Goal: Entertainment & Leisure: Consume media (video, audio)

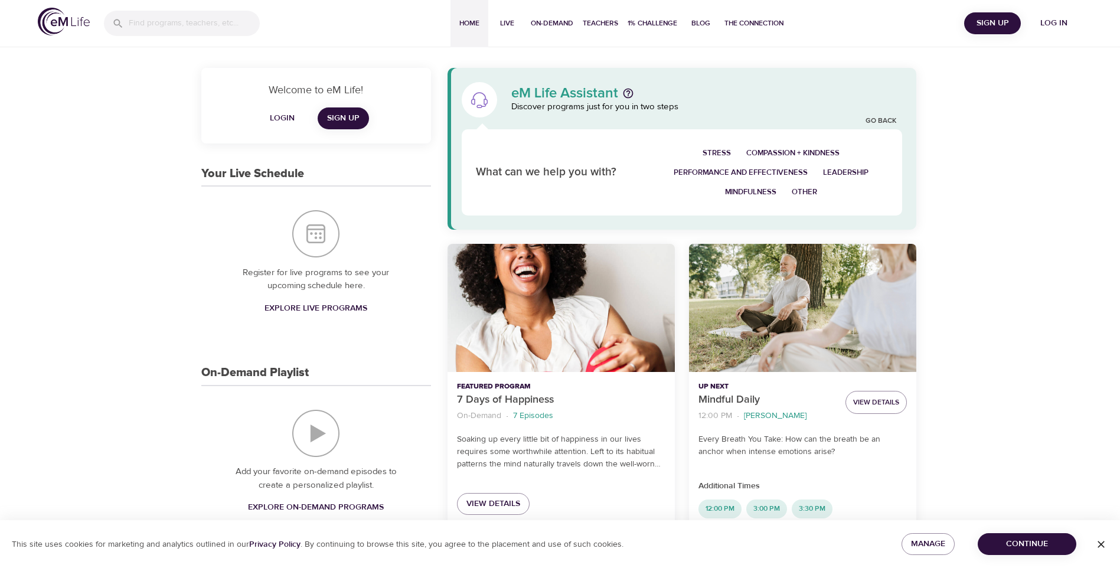
click at [1054, 18] on span "Log in" at bounding box center [1053, 23] width 47 height 15
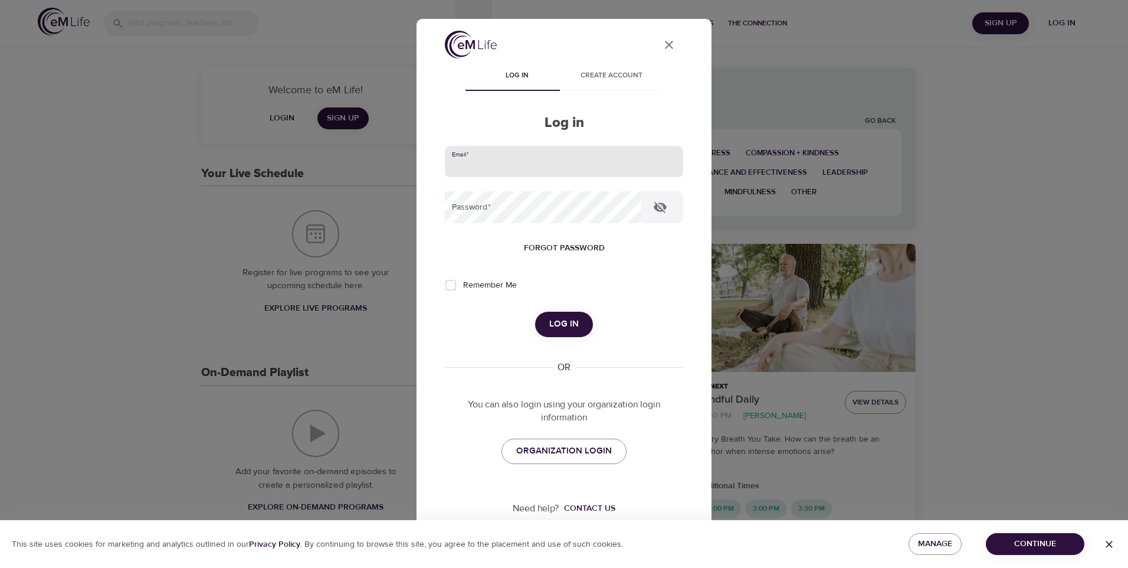
click at [523, 163] on input "email" at bounding box center [564, 162] width 238 height 32
type input "pamcam126@outlook.com"
click at [556, 322] on span "Log in" at bounding box center [564, 323] width 30 height 15
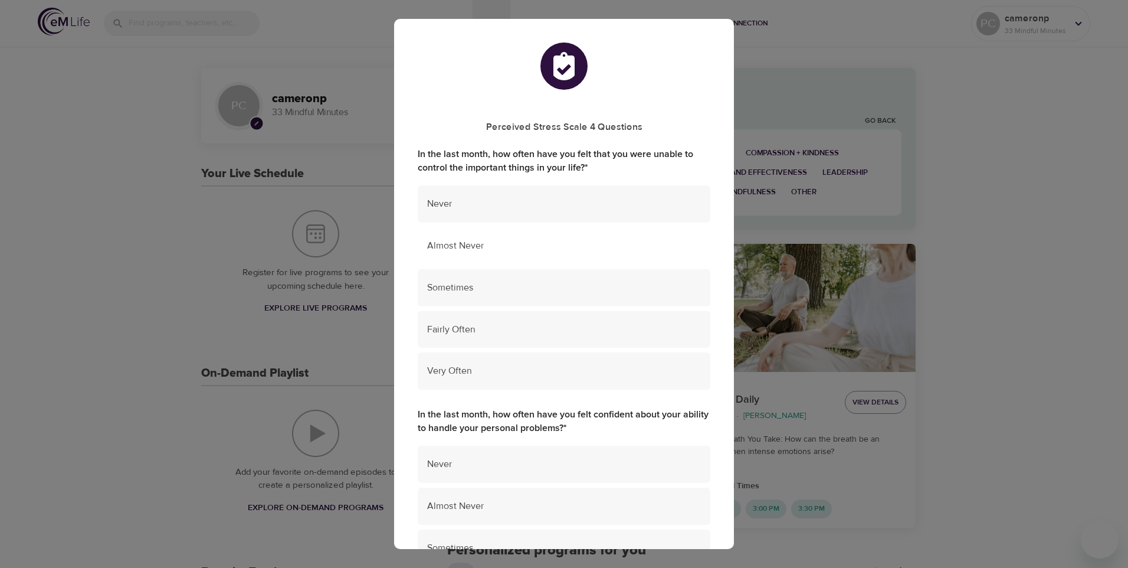
click at [542, 243] on span "Almost Never" at bounding box center [564, 246] width 274 height 14
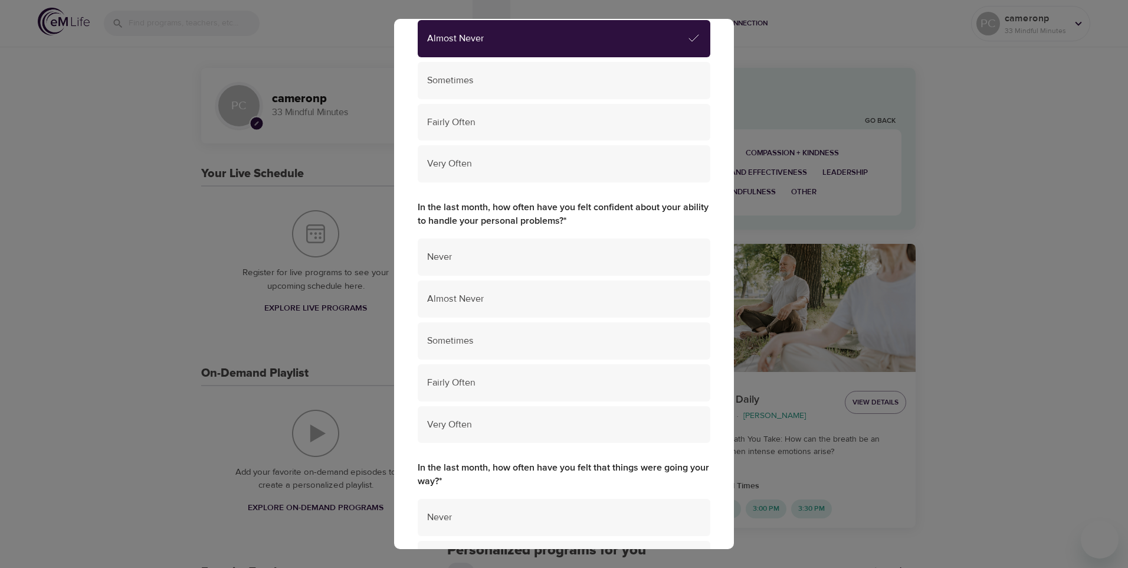
scroll to position [236, 0]
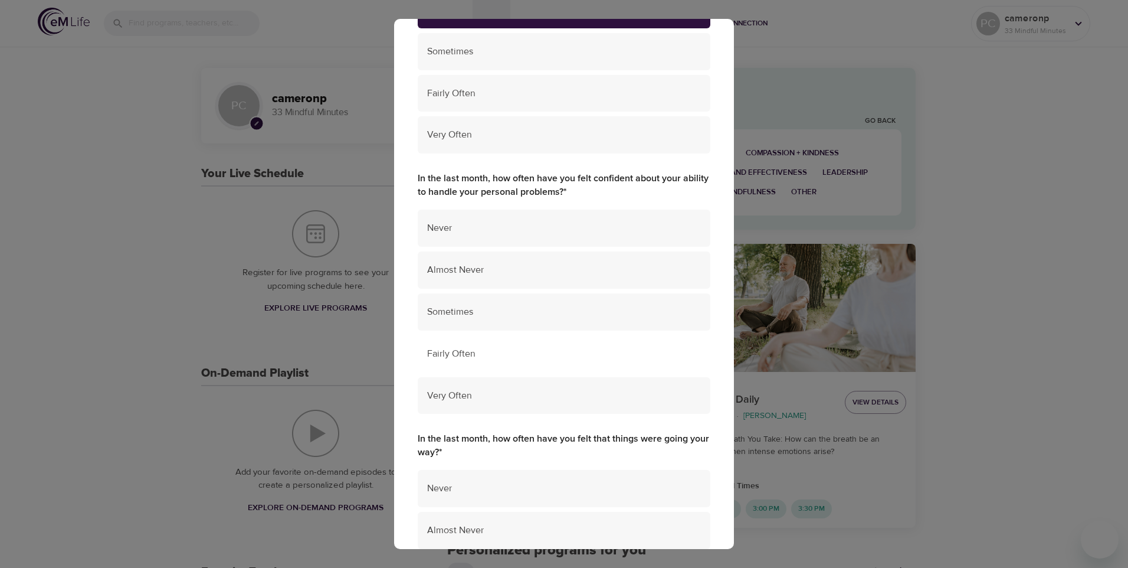
click at [560, 351] on span "Fairly Often" at bounding box center [564, 354] width 274 height 14
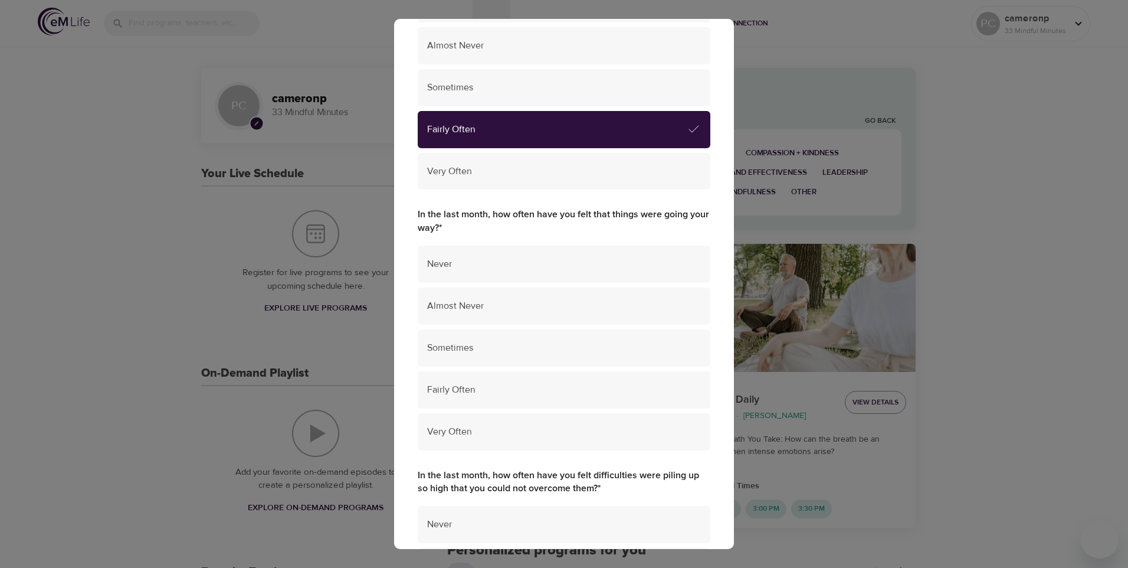
scroll to position [472, 0]
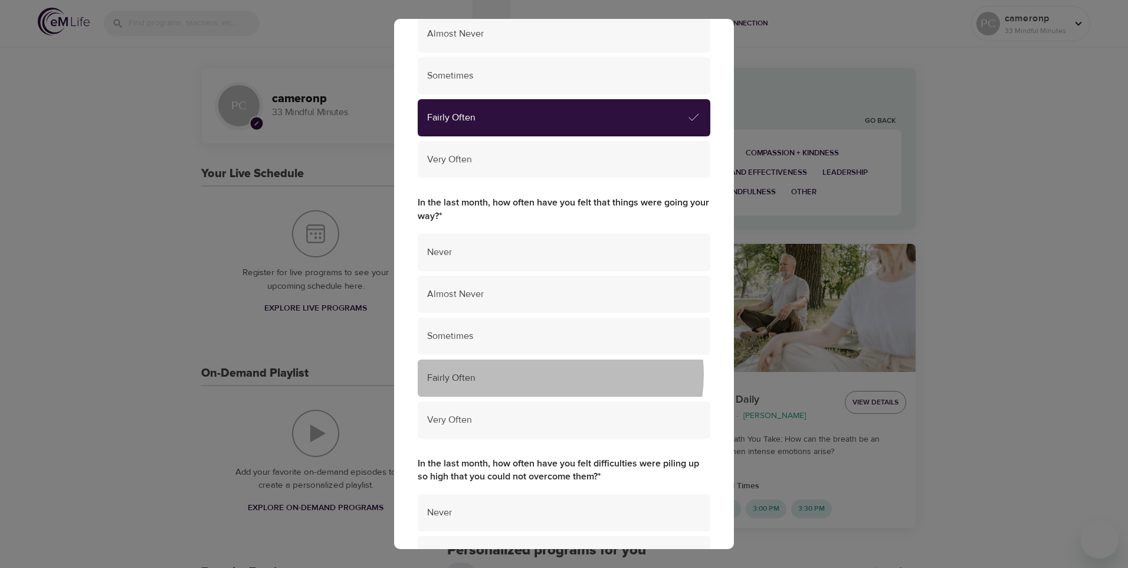
click at [548, 375] on span "Fairly Often" at bounding box center [564, 378] width 274 height 14
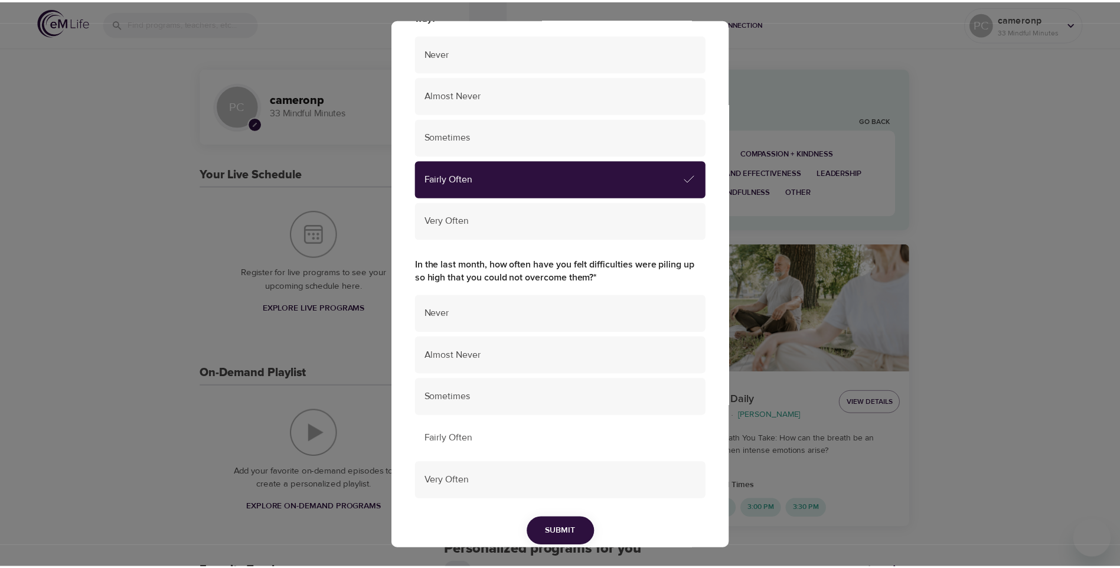
scroll to position [708, 0]
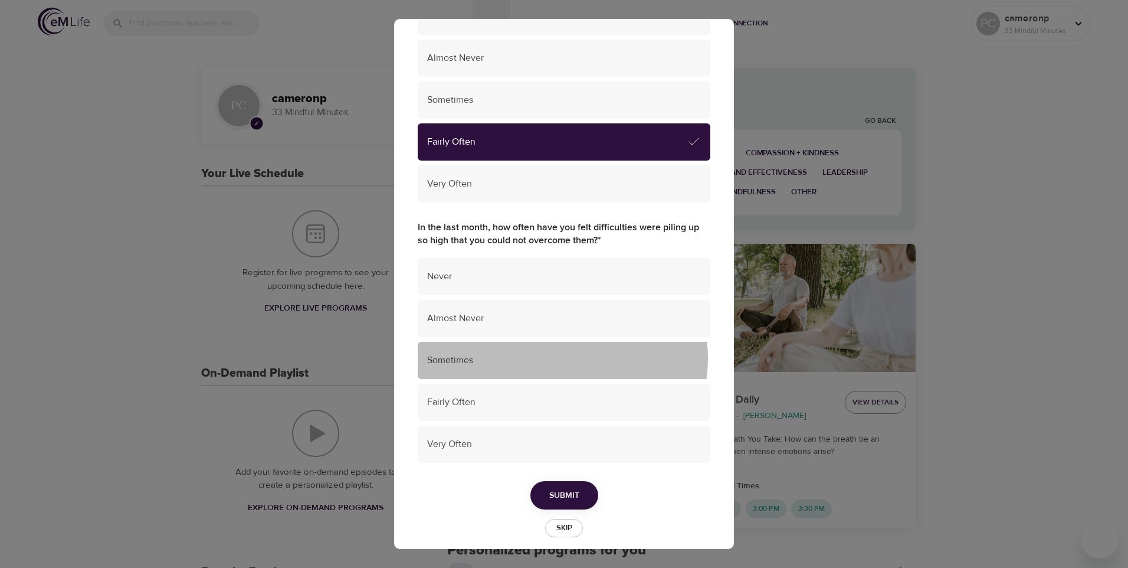
click at [562, 358] on span "Sometimes" at bounding box center [564, 361] width 274 height 14
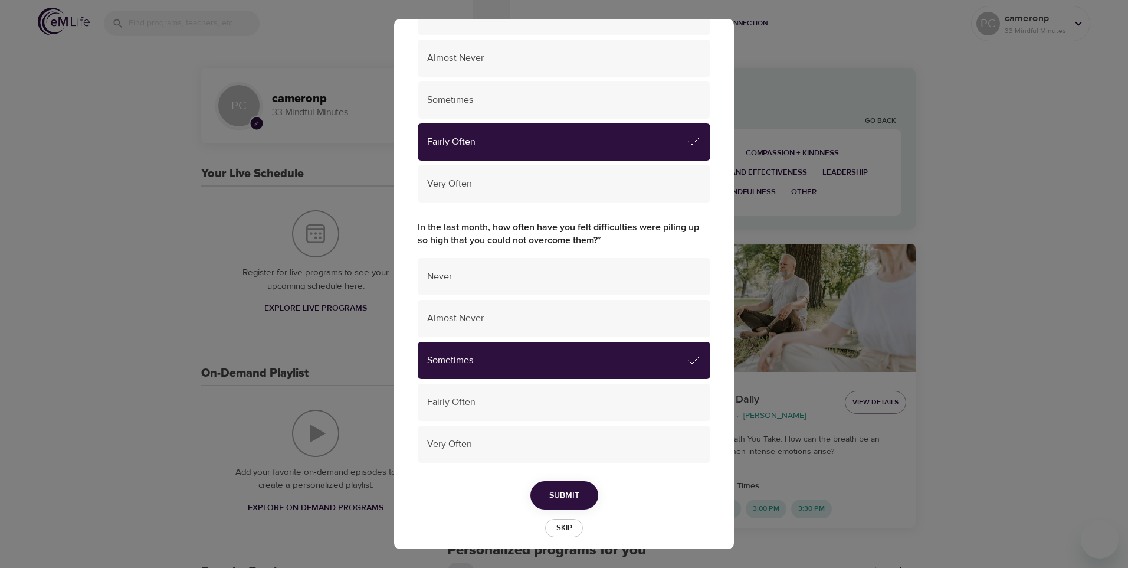
click at [557, 526] on span "Skip" at bounding box center [564, 528] width 26 height 14
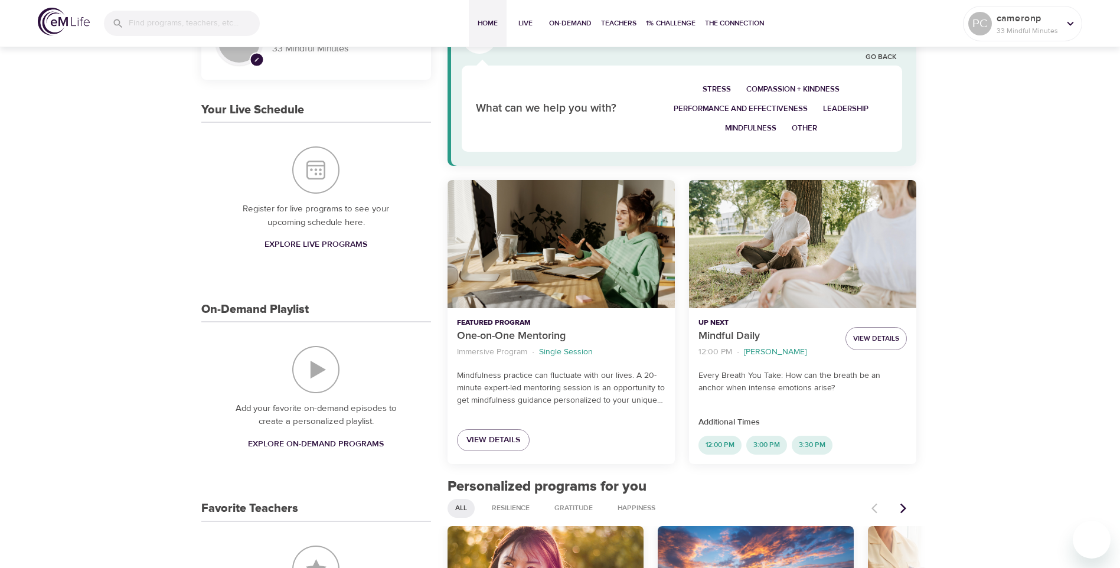
scroll to position [59, 0]
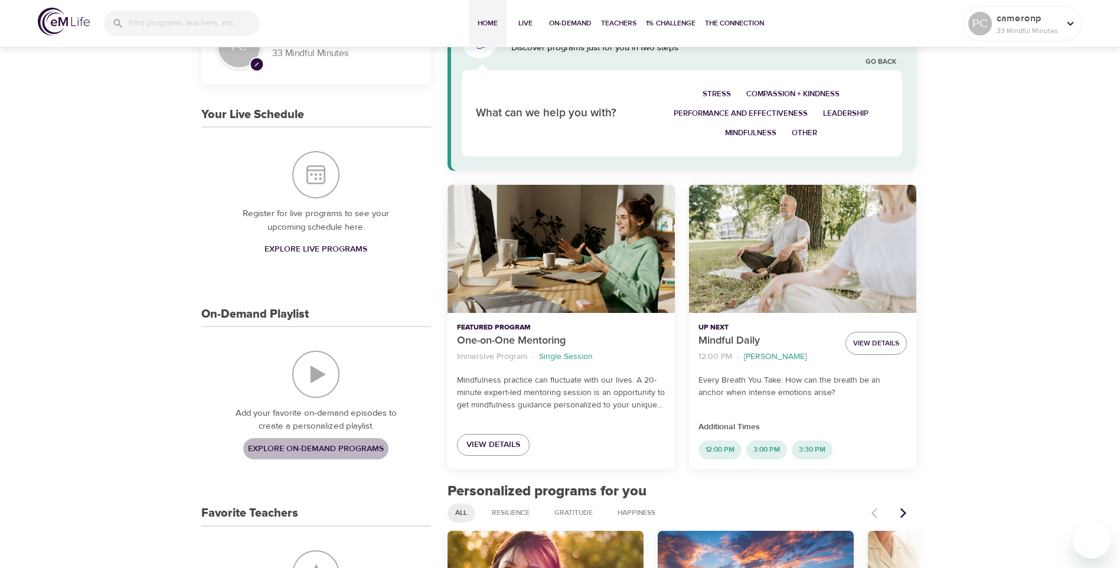
click at [320, 443] on span "Explore On-Demand Programs" at bounding box center [316, 448] width 136 height 15
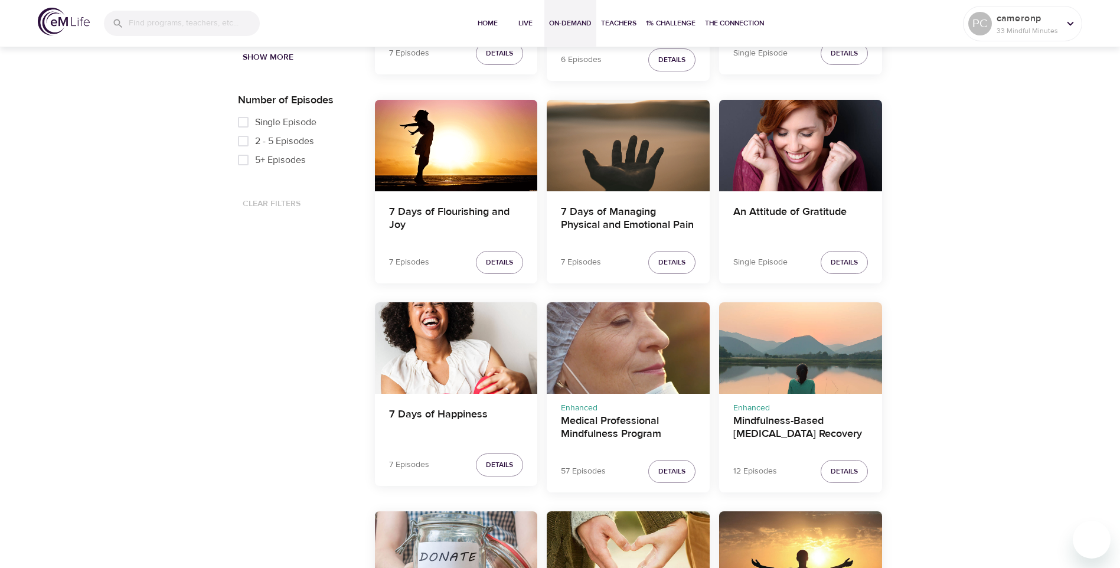
scroll to position [826, 0]
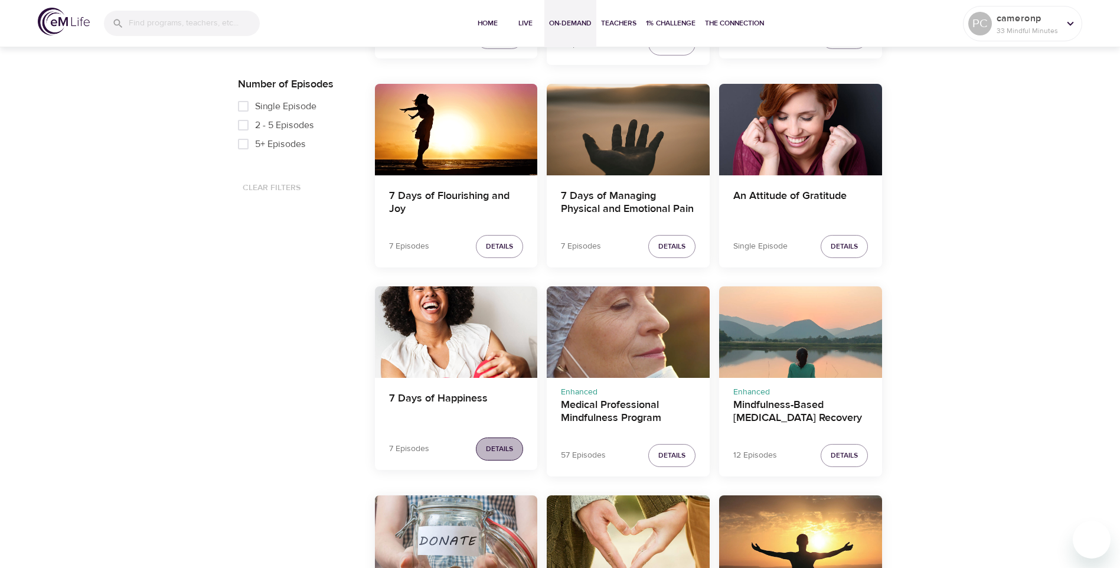
click at [501, 444] on span "Details" at bounding box center [499, 449] width 27 height 12
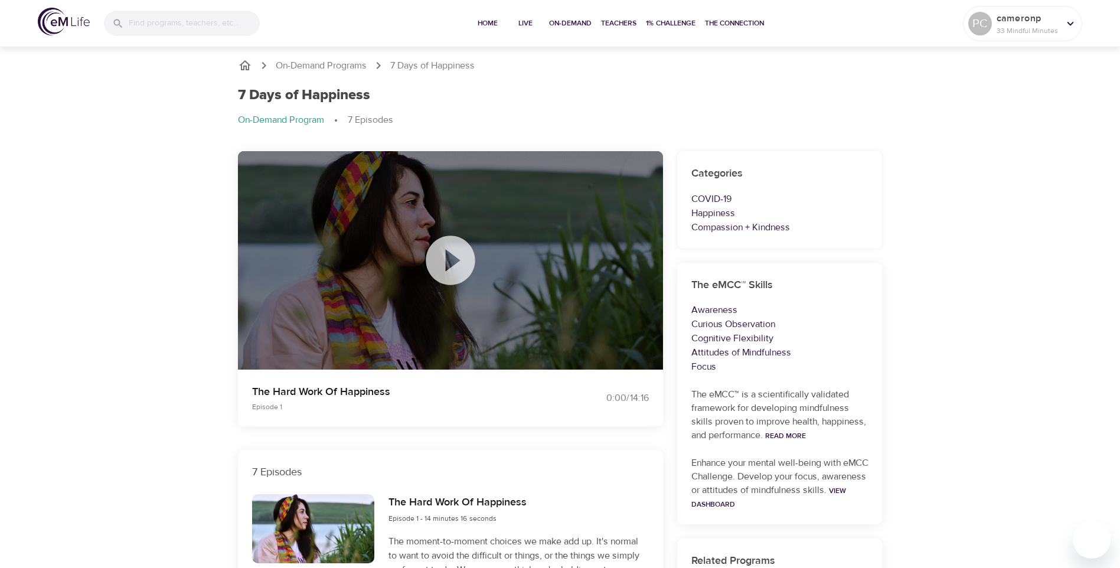
click at [449, 256] on icon at bounding box center [450, 260] width 59 height 59
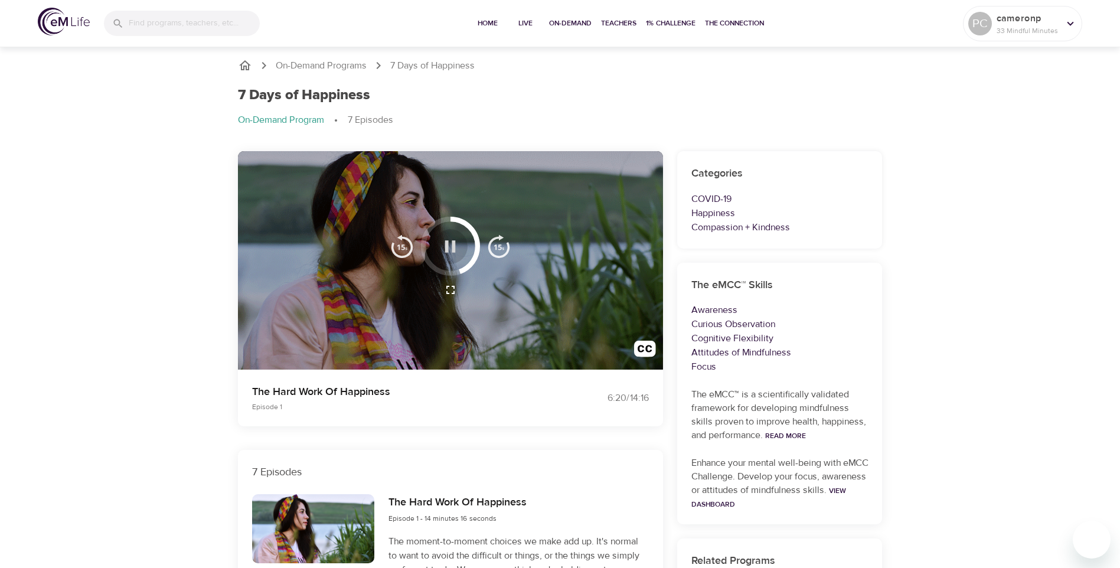
click at [450, 242] on icon "button" at bounding box center [450, 246] width 21 height 21
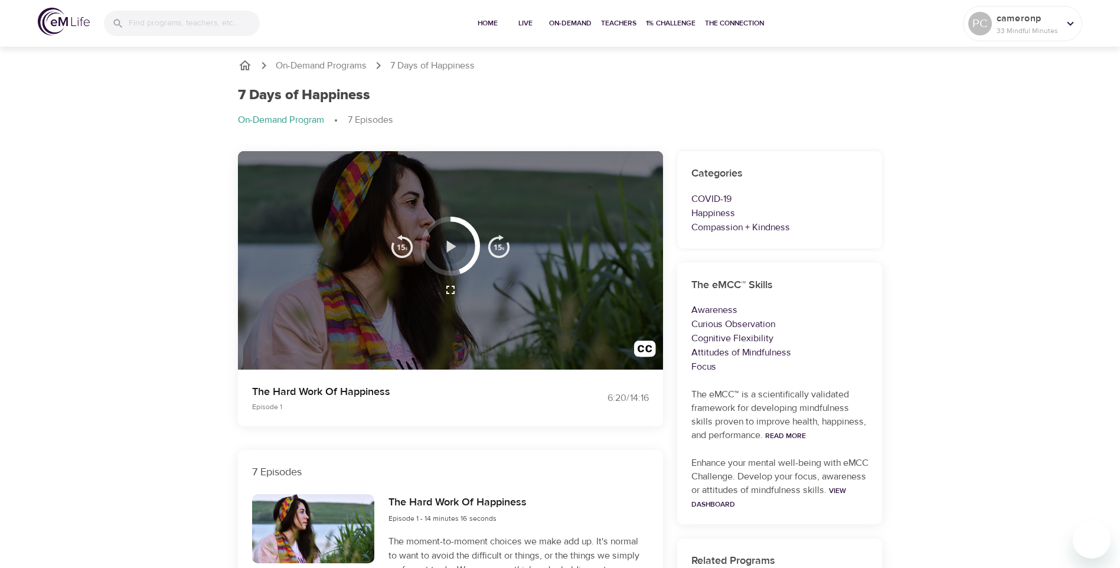
click at [450, 242] on icon "button" at bounding box center [450, 246] width 21 height 21
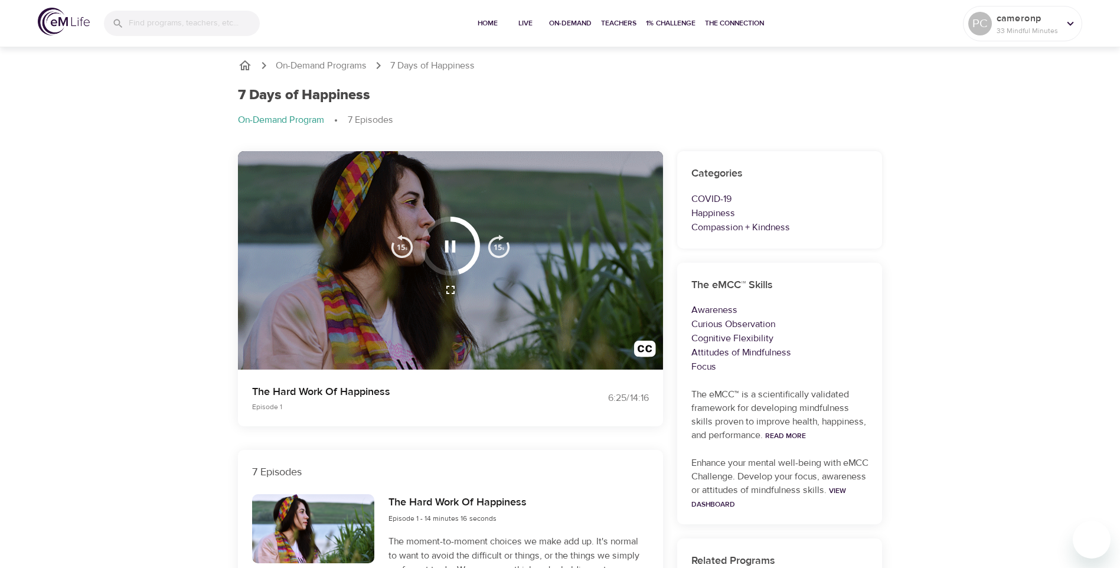
click at [451, 243] on icon "button" at bounding box center [450, 246] width 21 height 21
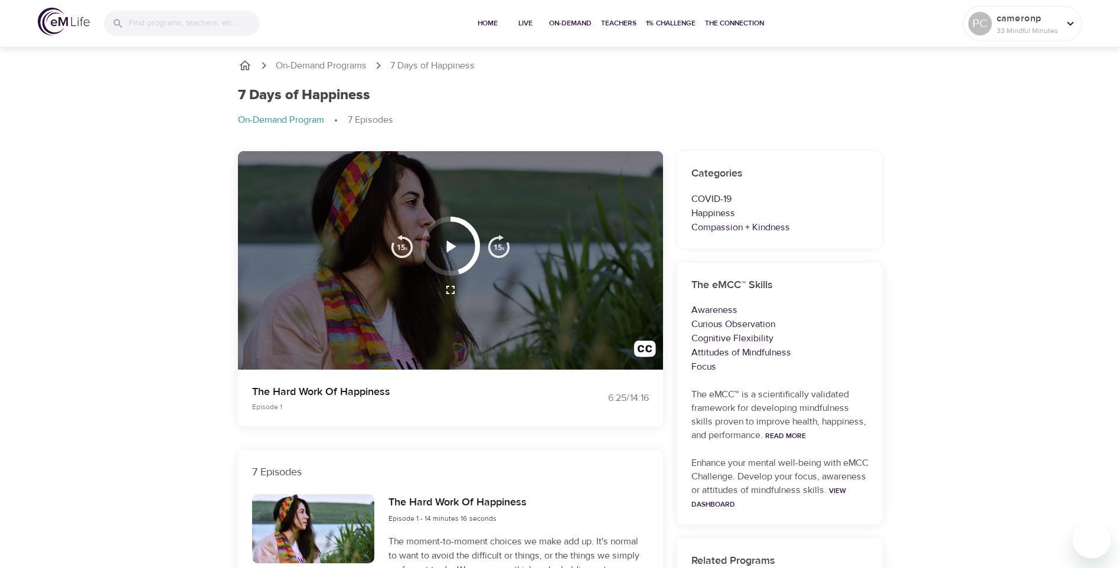
click at [489, 247] on img "button" at bounding box center [499, 246] width 24 height 24
click at [587, 326] on div at bounding box center [450, 260] width 425 height 219
click at [449, 287] on icon "button" at bounding box center [450, 290] width 8 height 8
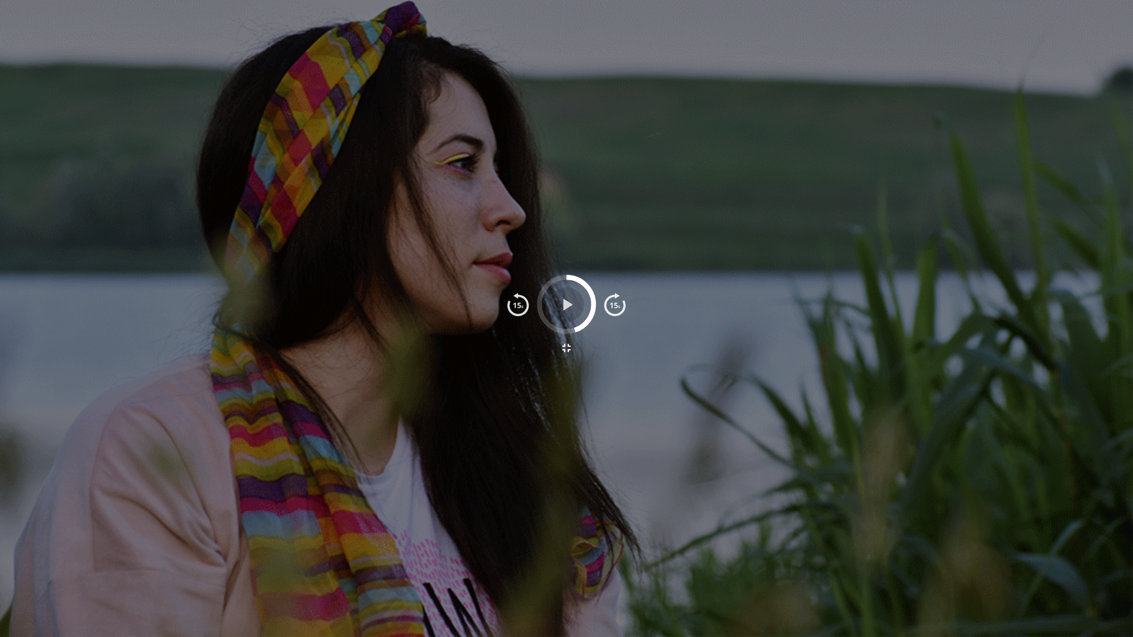
click at [567, 301] on icon "button" at bounding box center [567, 304] width 21 height 21
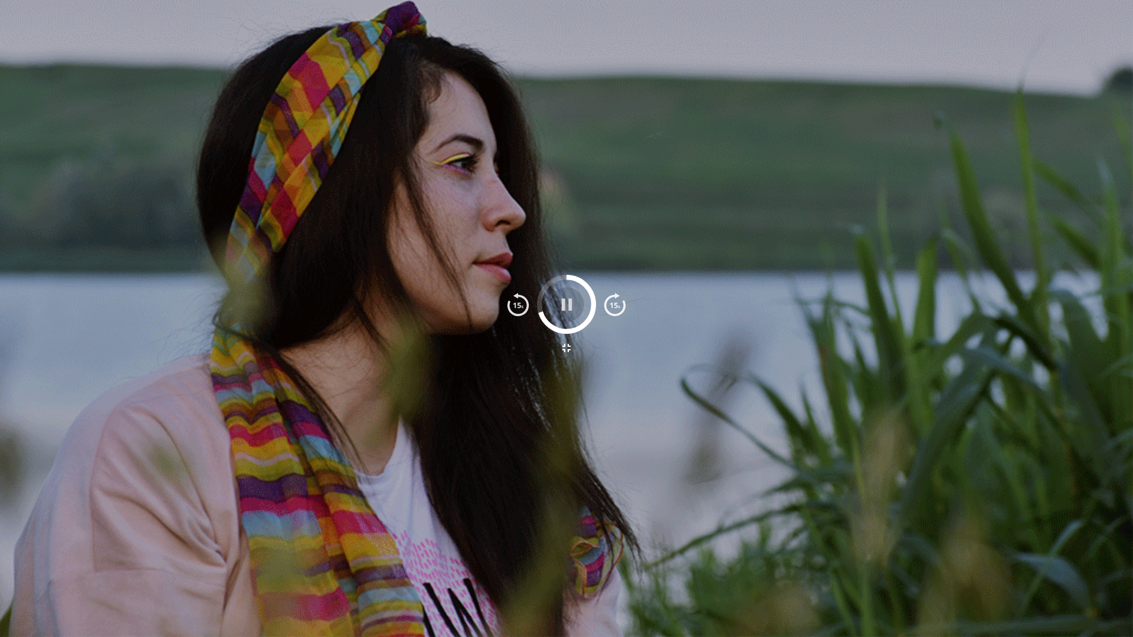
click at [568, 307] on icon "button" at bounding box center [566, 305] width 11 height 12
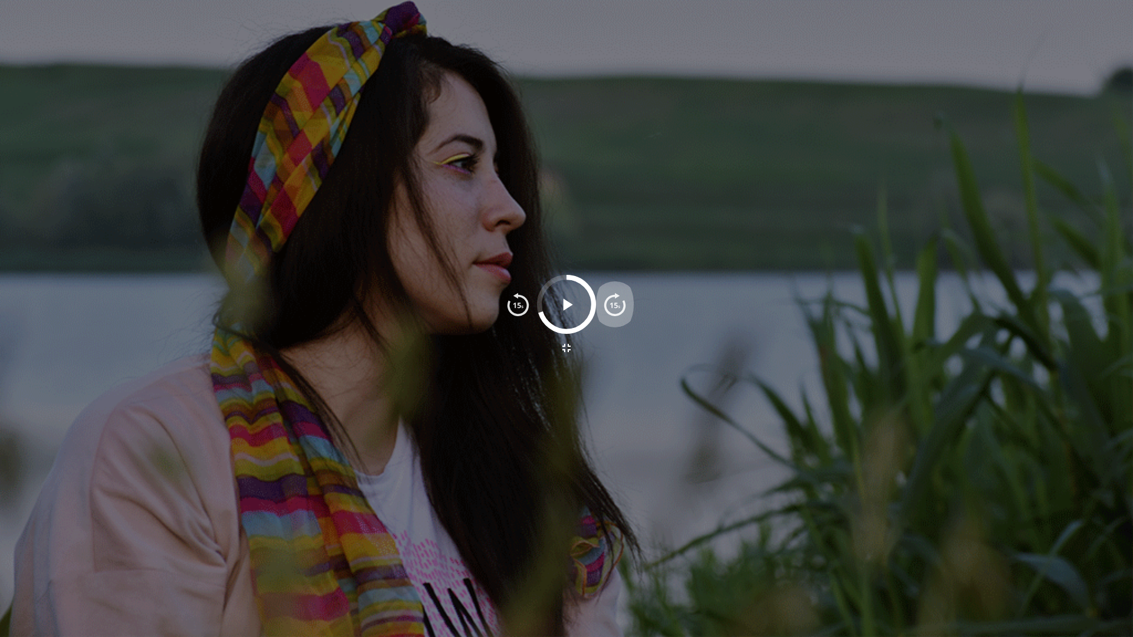
click at [620, 303] on img "button" at bounding box center [615, 305] width 24 height 24
click at [569, 301] on icon "button" at bounding box center [567, 304] width 21 height 21
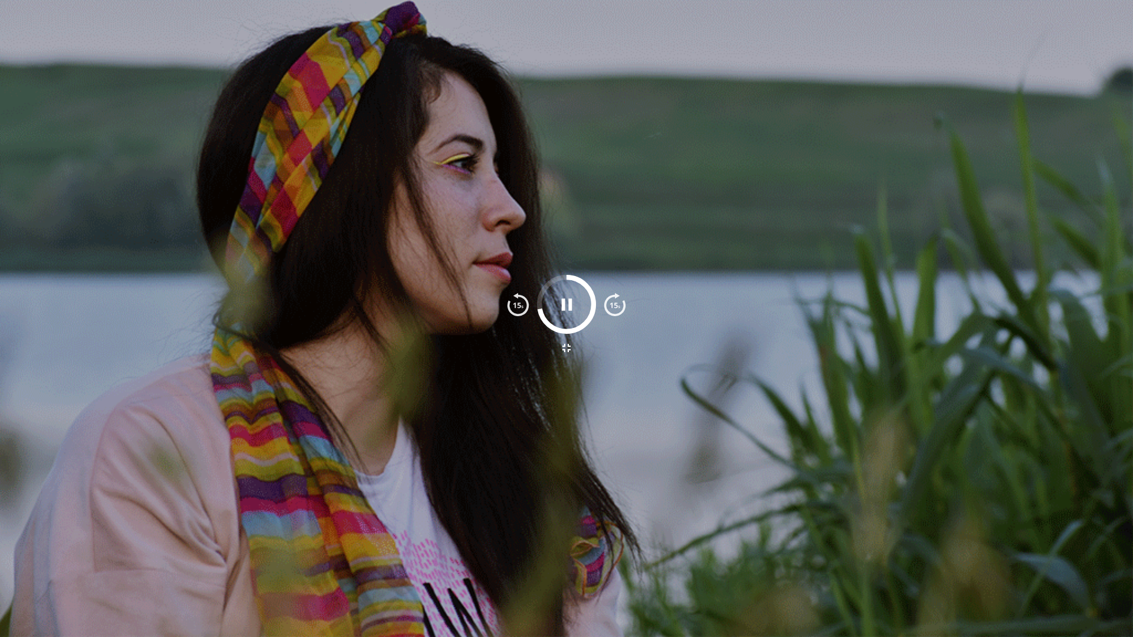
click at [616, 308] on img "button" at bounding box center [615, 305] width 24 height 24
click at [619, 300] on img "button" at bounding box center [615, 305] width 24 height 24
click at [561, 303] on icon "button" at bounding box center [567, 304] width 21 height 21
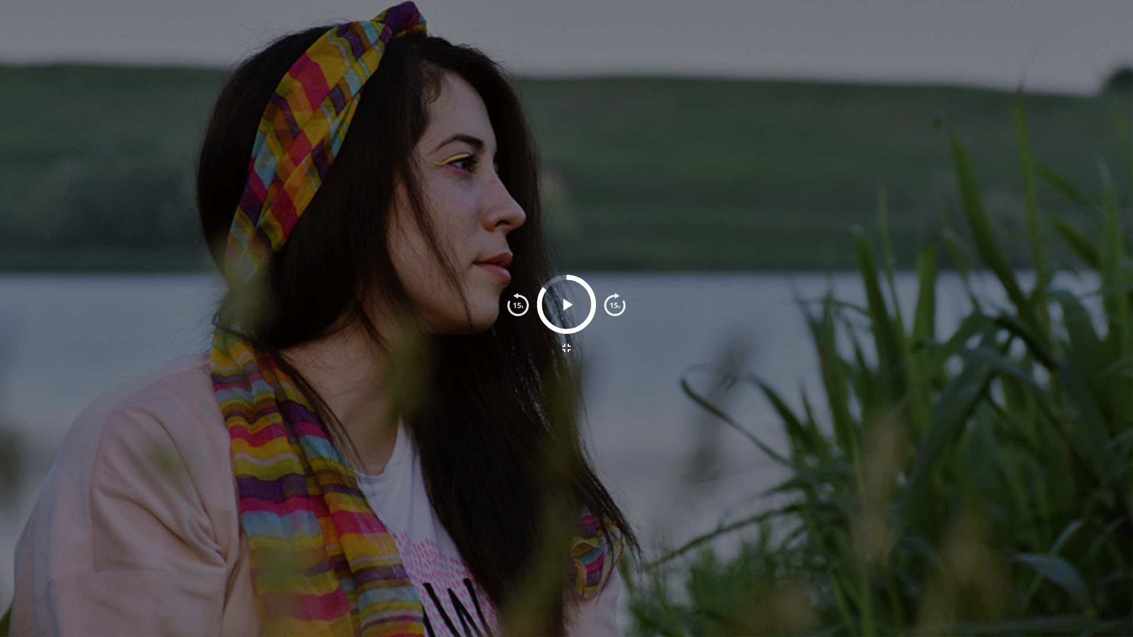
click at [613, 303] on img "button" at bounding box center [615, 305] width 24 height 24
click at [565, 302] on icon "button" at bounding box center [567, 305] width 9 height 12
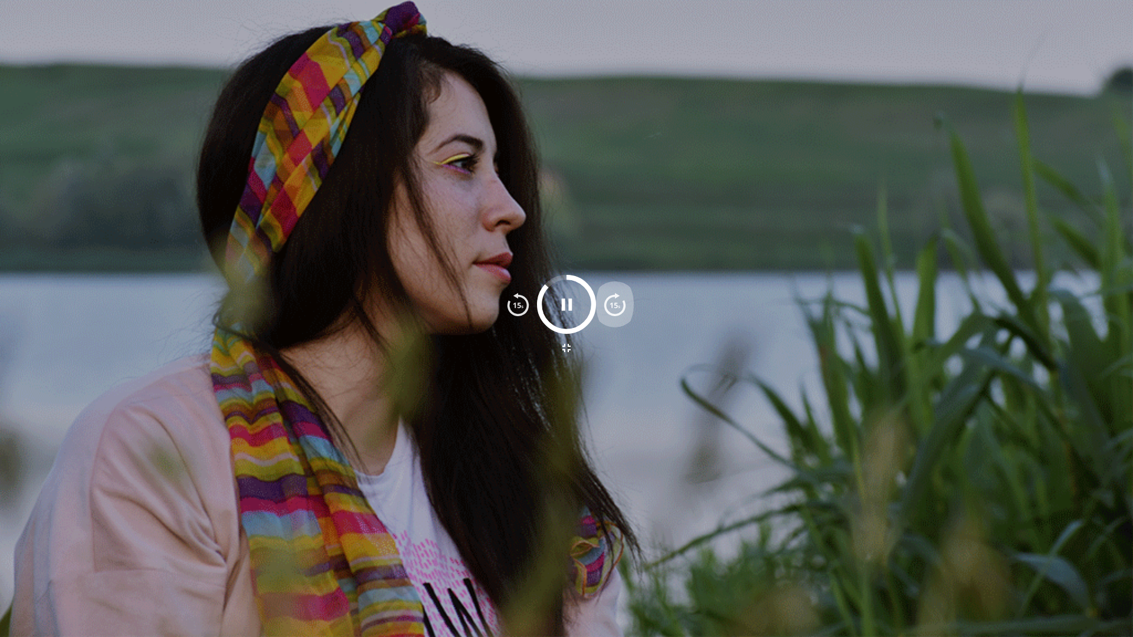
click at [615, 305] on img "button" at bounding box center [615, 305] width 24 height 24
click at [577, 365] on div at bounding box center [566, 318] width 1133 height 637
click at [580, 372] on div at bounding box center [566, 318] width 1133 height 637
click at [581, 374] on div at bounding box center [566, 318] width 1133 height 637
click at [581, 375] on div at bounding box center [566, 318] width 1133 height 637
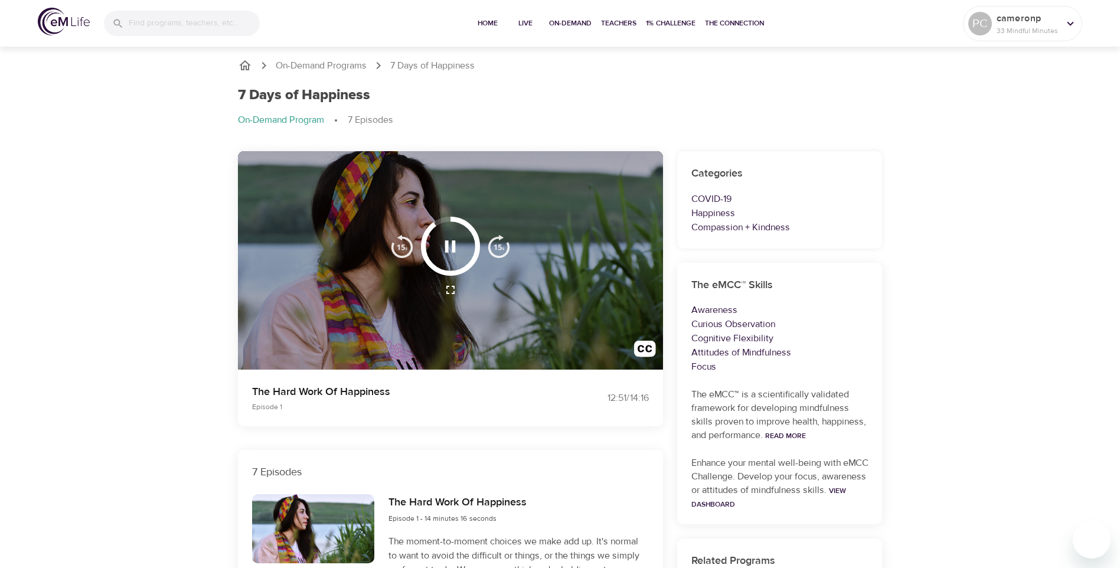
click at [495, 247] on img "button" at bounding box center [499, 246] width 24 height 24
click at [448, 244] on icon "button" at bounding box center [450, 246] width 11 height 12
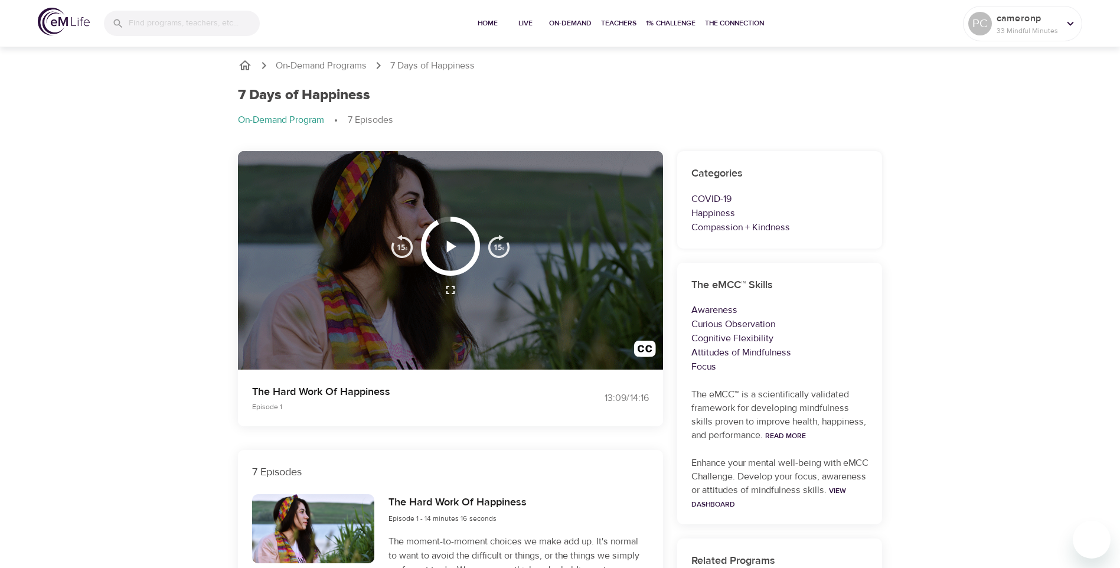
click at [453, 245] on icon "button" at bounding box center [451, 246] width 9 height 12
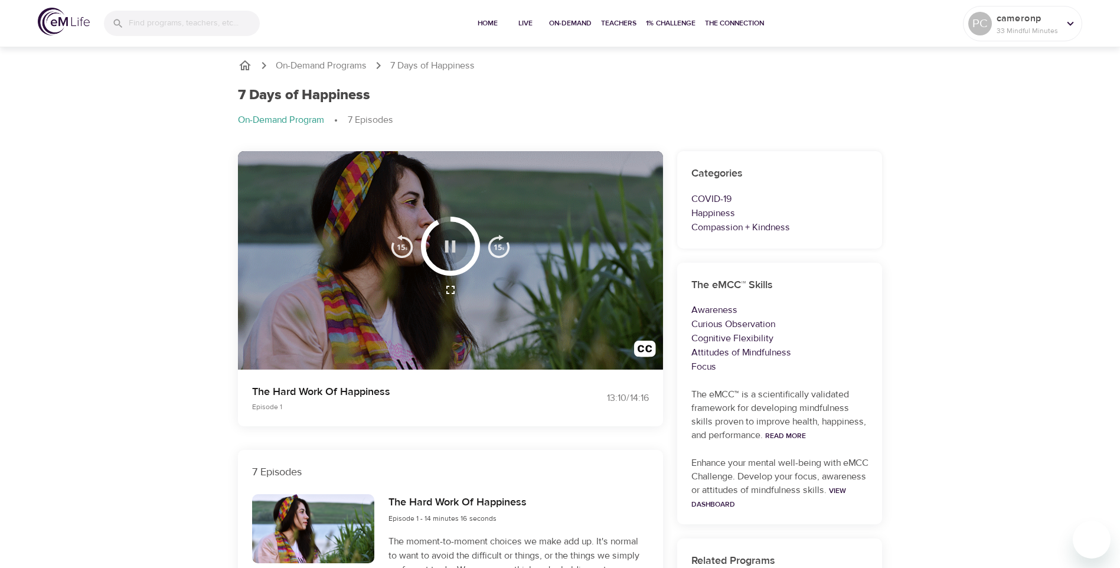
click at [450, 245] on icon "button" at bounding box center [450, 246] width 21 height 21
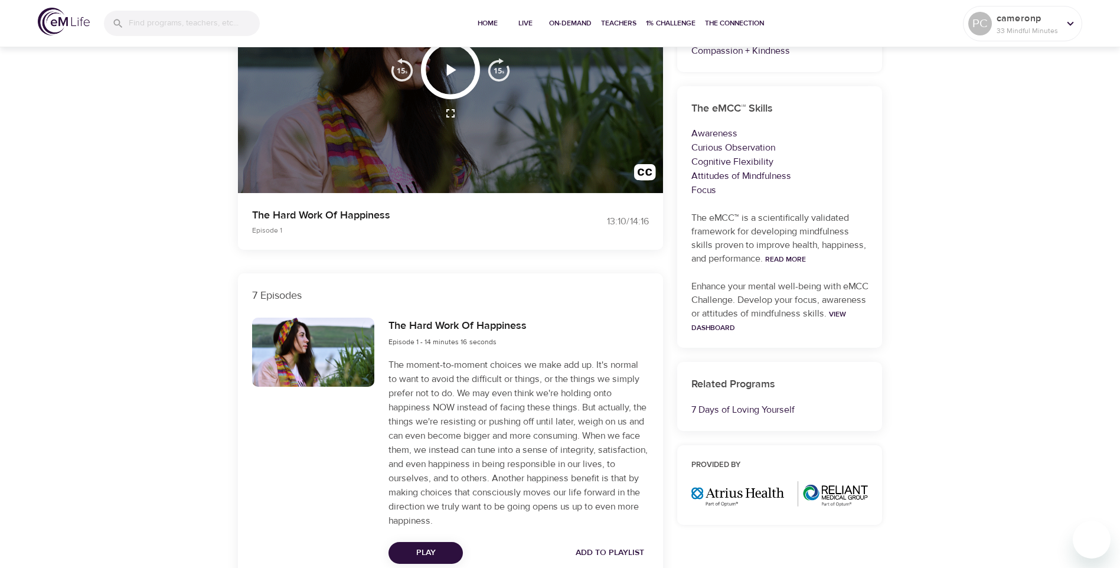
scroll to position [177, 0]
click at [486, 142] on div at bounding box center [450, 83] width 425 height 219
click at [454, 68] on icon "button" at bounding box center [451, 69] width 9 height 12
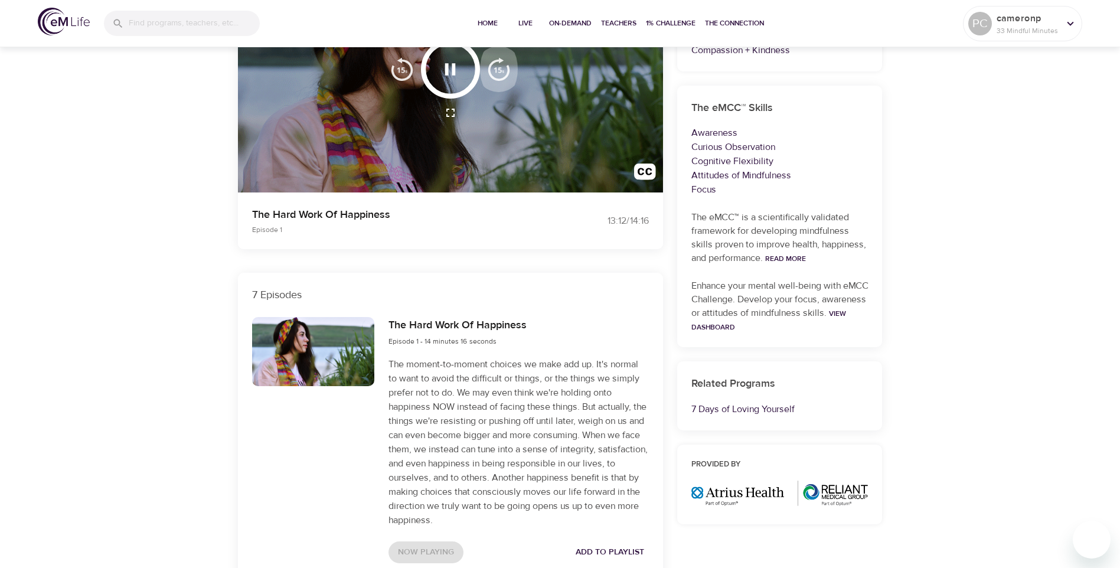
click at [490, 93] on button "button" at bounding box center [499, 69] width 38 height 59
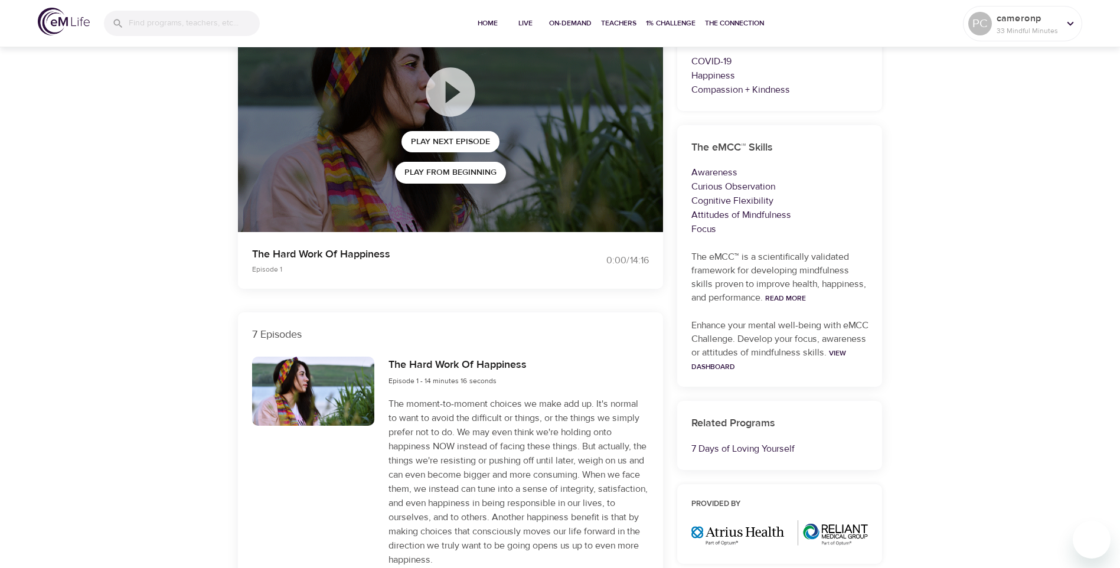
scroll to position [118, 0]
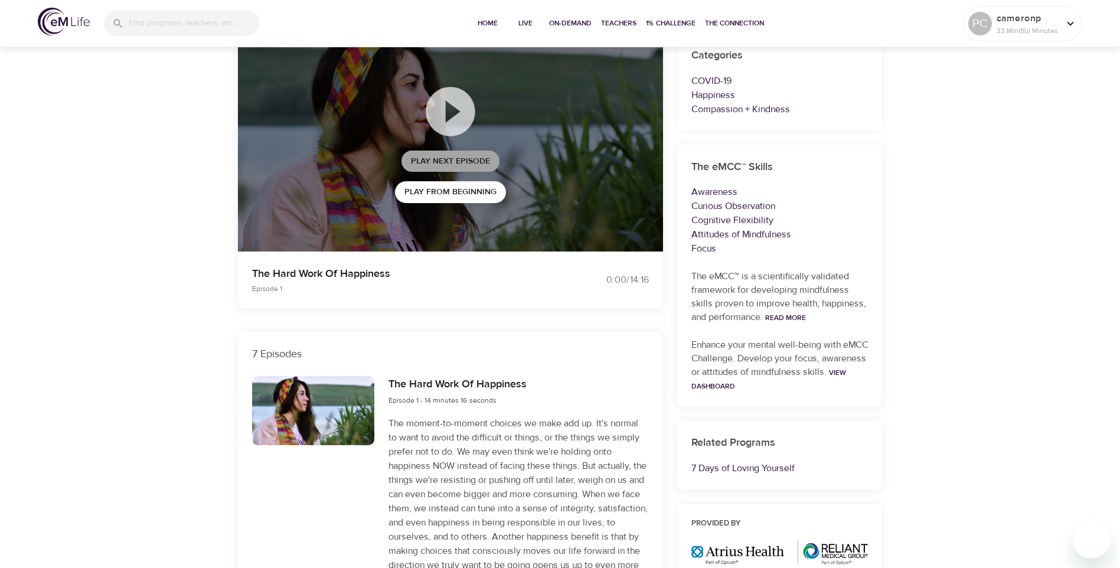
click at [443, 156] on span "Play Next Episode" at bounding box center [450, 161] width 79 height 15
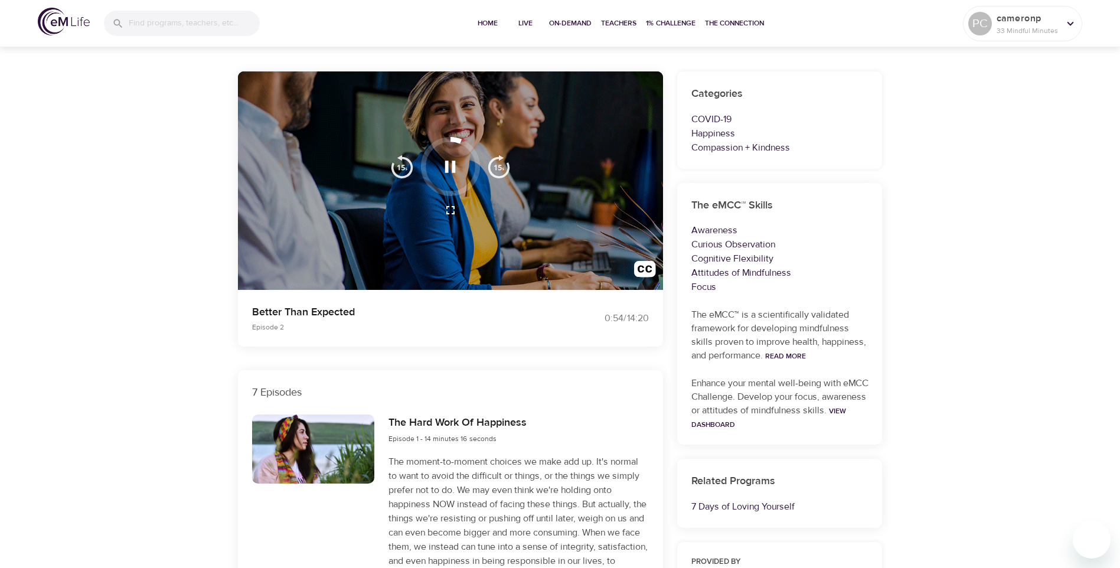
scroll to position [59, 0]
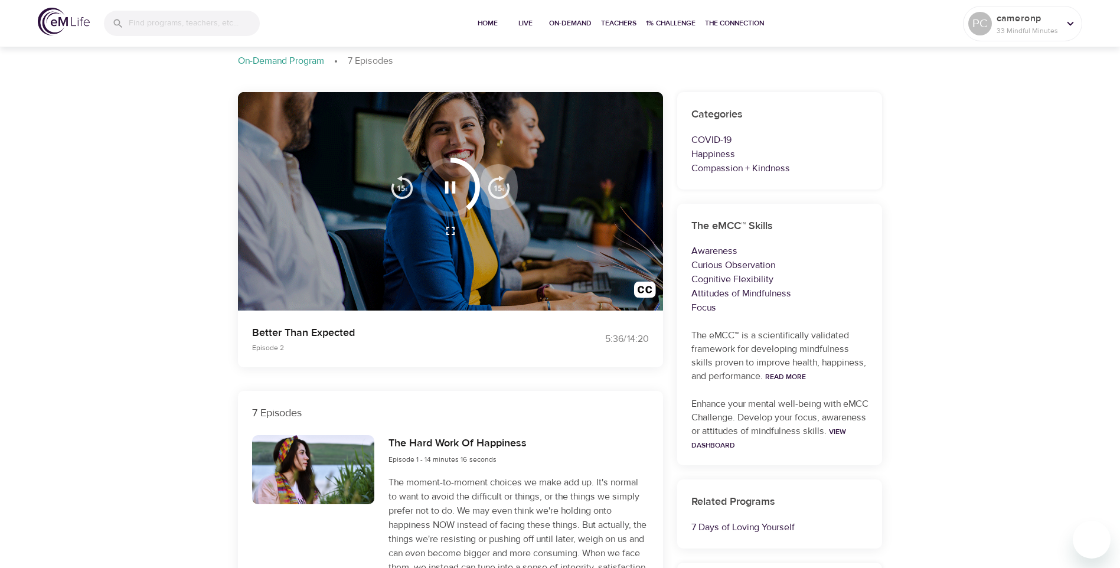
click at [498, 200] on button "button" at bounding box center [499, 187] width 38 height 59
click at [498, 208] on button "button" at bounding box center [499, 187] width 38 height 59
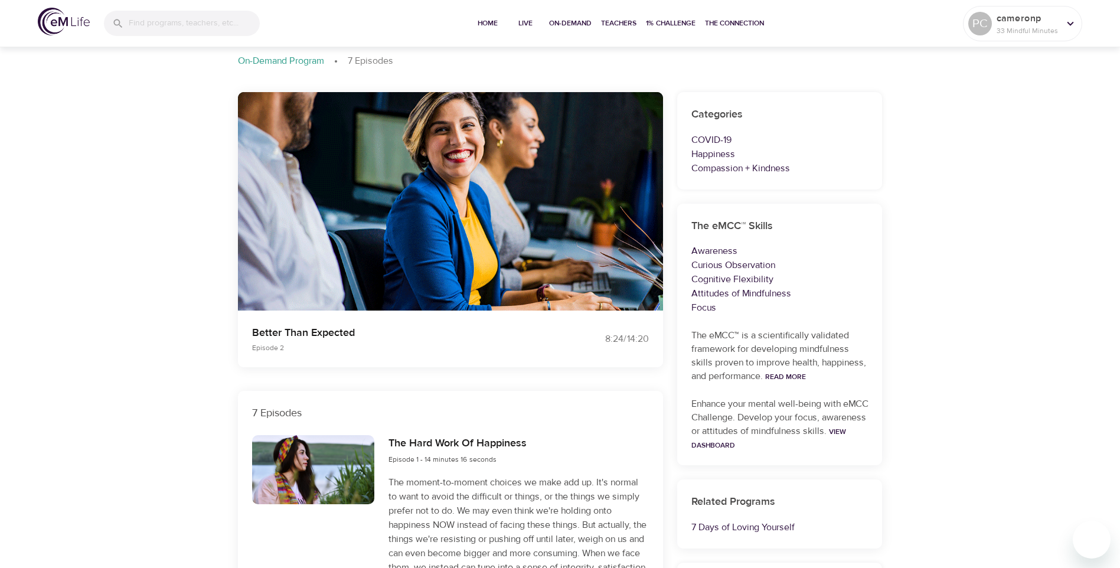
click at [450, 188] on icon "button" at bounding box center [450, 187] width 21 height 21
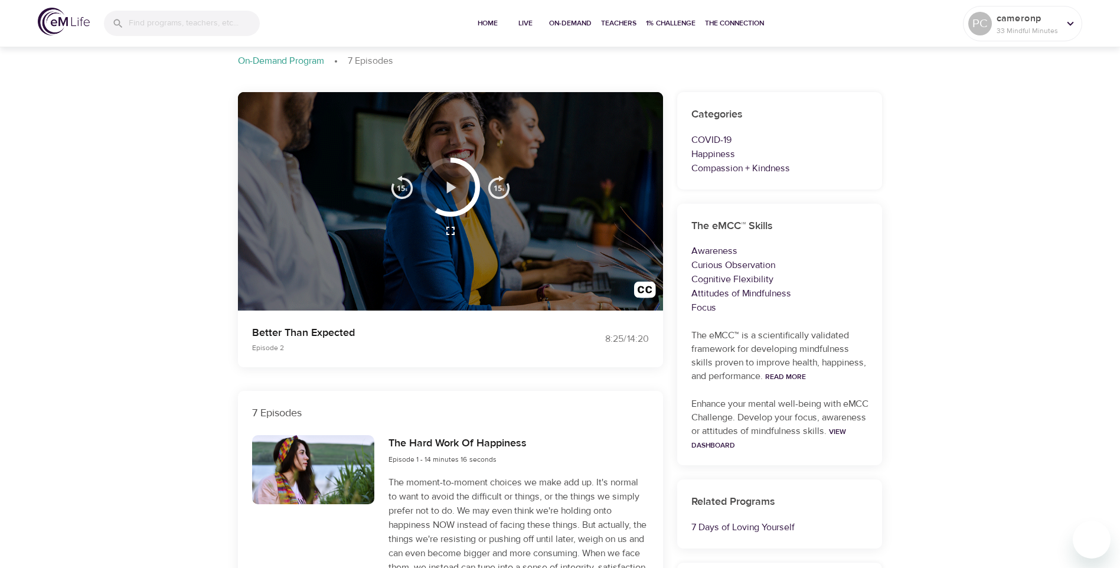
click at [450, 188] on icon "button" at bounding box center [451, 187] width 9 height 12
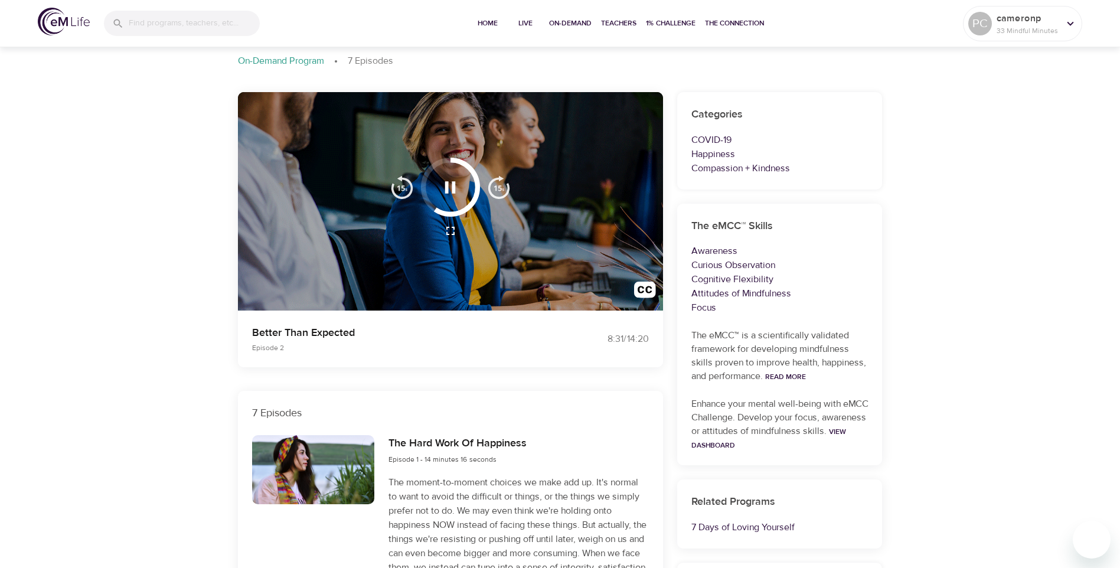
click at [496, 184] on img "button" at bounding box center [499, 187] width 24 height 24
click at [565, 251] on div at bounding box center [450, 201] width 425 height 219
click at [557, 247] on div at bounding box center [450, 201] width 425 height 219
click at [556, 247] on div at bounding box center [450, 201] width 425 height 219
drag, startPoint x: 556, startPoint y: 247, endPoint x: 576, endPoint y: 256, distance: 21.9
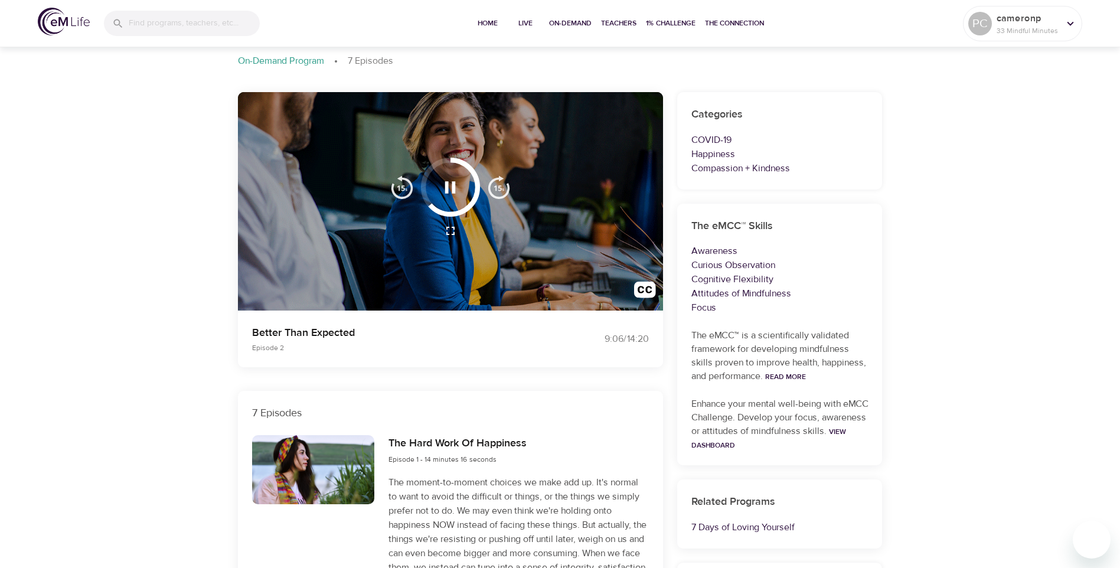
click at [576, 256] on div at bounding box center [450, 201] width 425 height 219
click at [495, 188] on img "button" at bounding box center [499, 187] width 24 height 24
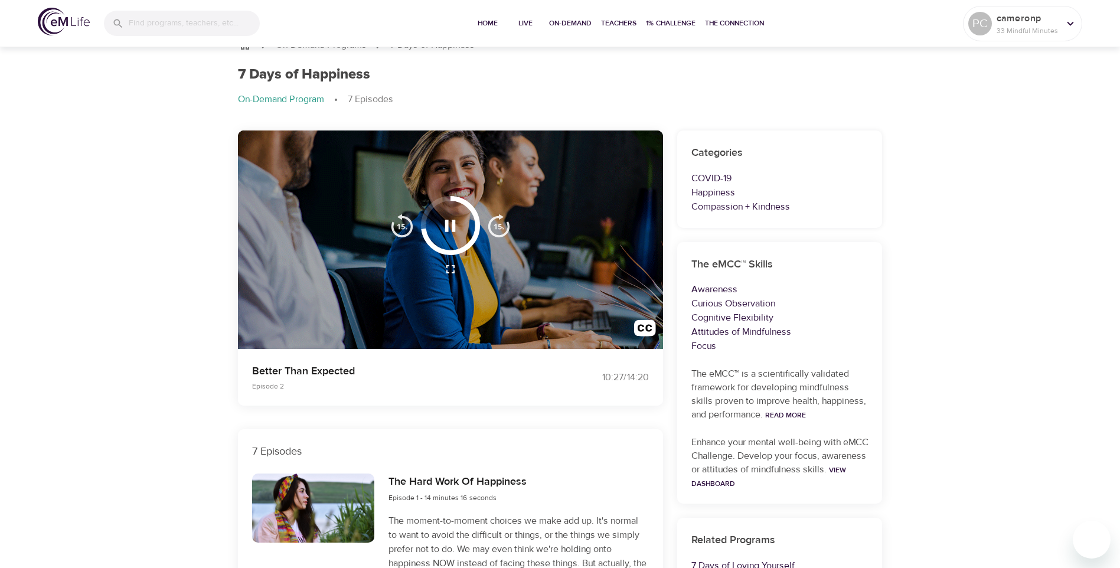
scroll to position [0, 0]
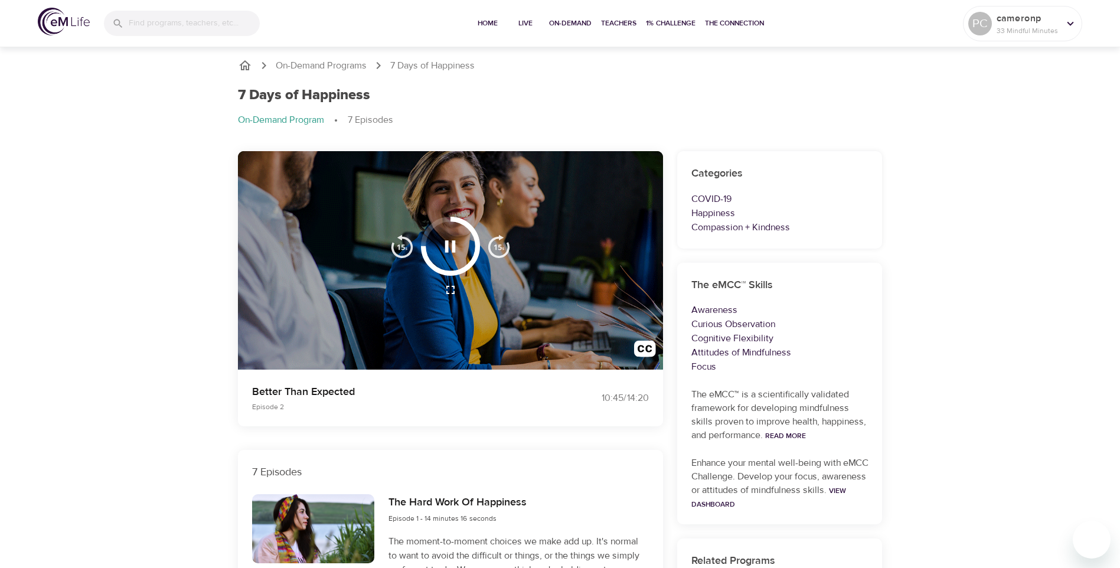
click at [480, 286] on div at bounding box center [450, 290] width 135 height 28
click at [528, 279] on div at bounding box center [450, 260] width 425 height 219
drag, startPoint x: 528, startPoint y: 279, endPoint x: 511, endPoint y: 292, distance: 21.0
click at [511, 292] on div at bounding box center [450, 290] width 135 height 28
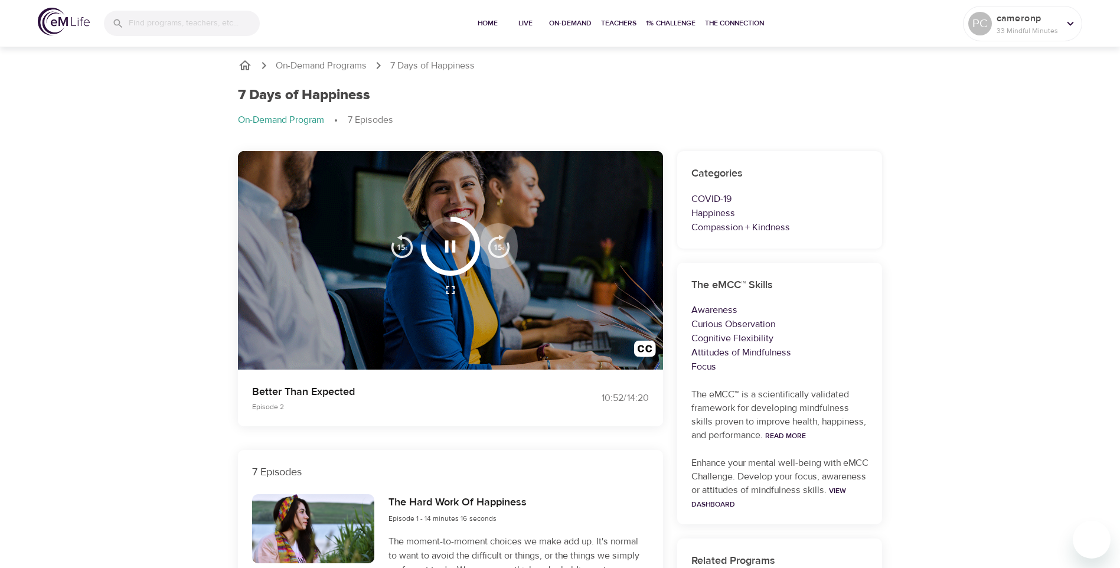
click at [496, 245] on img "button" at bounding box center [499, 246] width 24 height 24
click at [501, 260] on button "button" at bounding box center [499, 246] width 38 height 59
click at [402, 248] on img "button" at bounding box center [402, 246] width 24 height 24
click at [397, 247] on img "button" at bounding box center [402, 246] width 24 height 24
click at [494, 251] on img "button" at bounding box center [499, 246] width 24 height 24
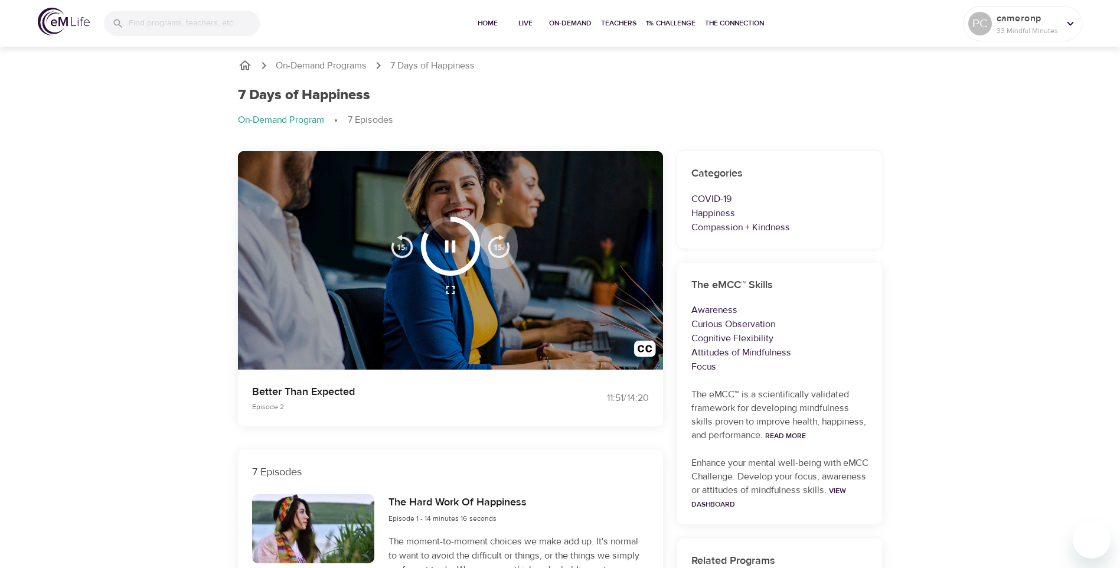
click at [498, 246] on img "button" at bounding box center [499, 246] width 24 height 24
click at [506, 273] on div at bounding box center [450, 246] width 135 height 59
click at [499, 247] on img "button" at bounding box center [499, 246] width 24 height 24
click at [499, 248] on img "button" at bounding box center [499, 246] width 24 height 24
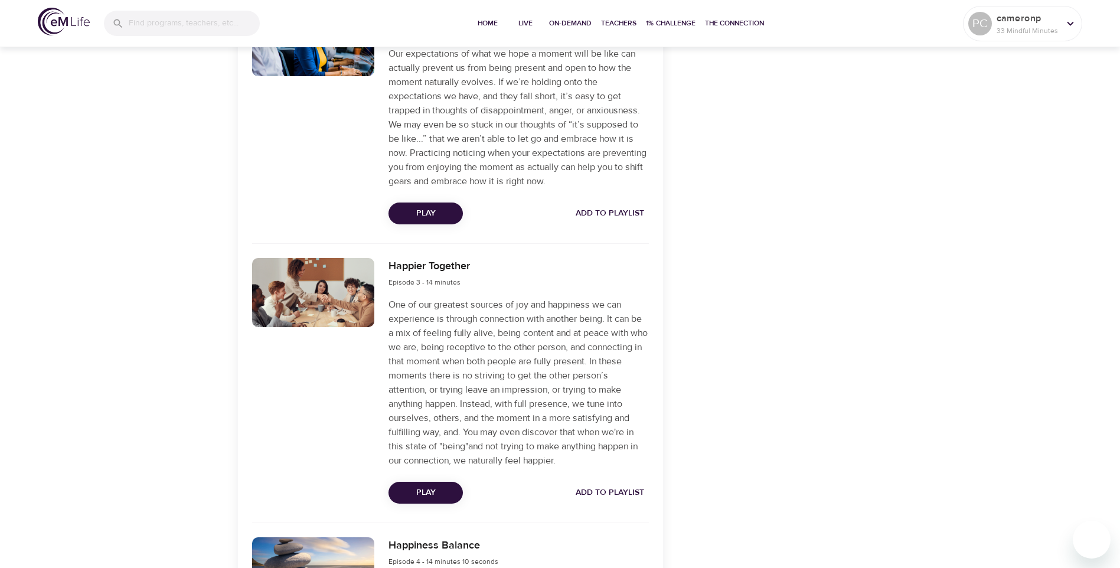
scroll to position [767, 0]
click at [423, 487] on span "Play" at bounding box center [425, 492] width 55 height 15
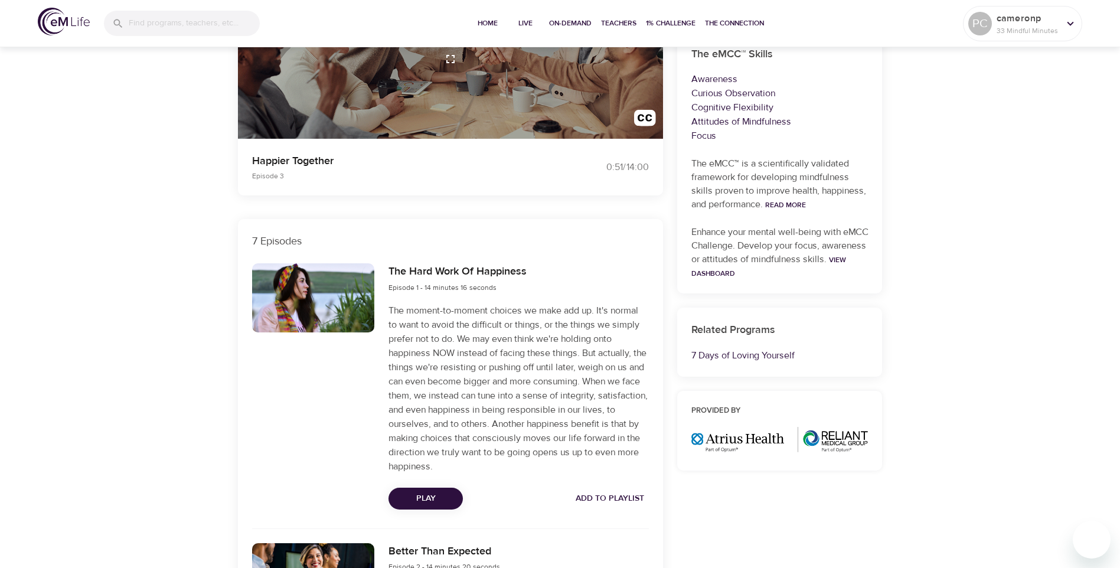
scroll to position [0, 0]
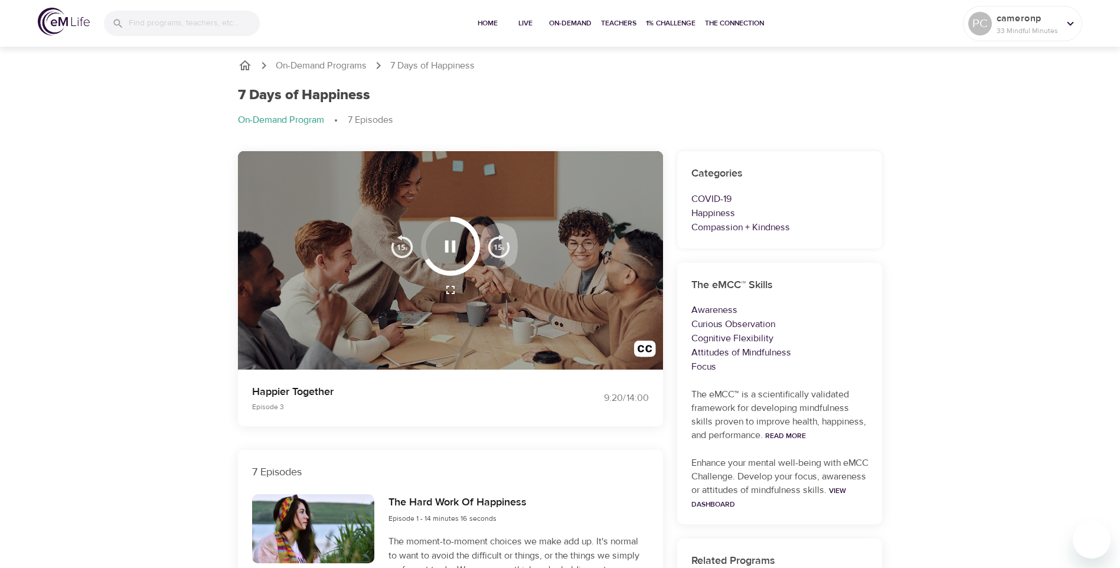
click at [499, 251] on img "button" at bounding box center [499, 246] width 24 height 24
click at [496, 250] on img "button" at bounding box center [499, 246] width 24 height 24
click at [522, 309] on div at bounding box center [450, 260] width 425 height 219
click at [523, 306] on div at bounding box center [450, 260] width 425 height 219
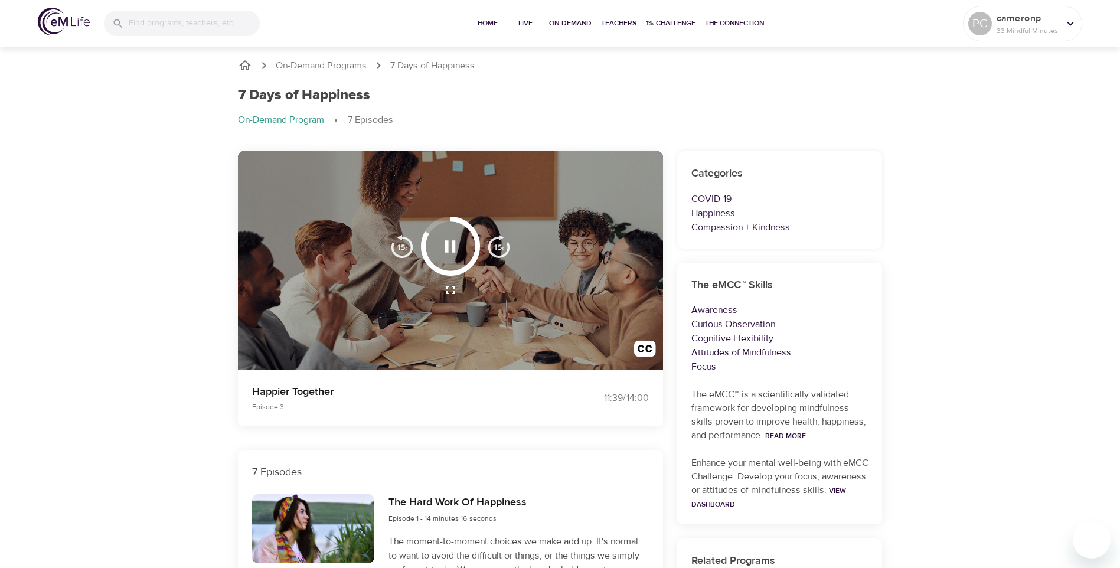
drag, startPoint x: 523, startPoint y: 306, endPoint x: 517, endPoint y: 301, distance: 7.6
click at [518, 302] on div at bounding box center [450, 260] width 425 height 219
click at [503, 248] on img "button" at bounding box center [499, 246] width 24 height 24
click at [1066, 18] on icon at bounding box center [1069, 23] width 13 height 13
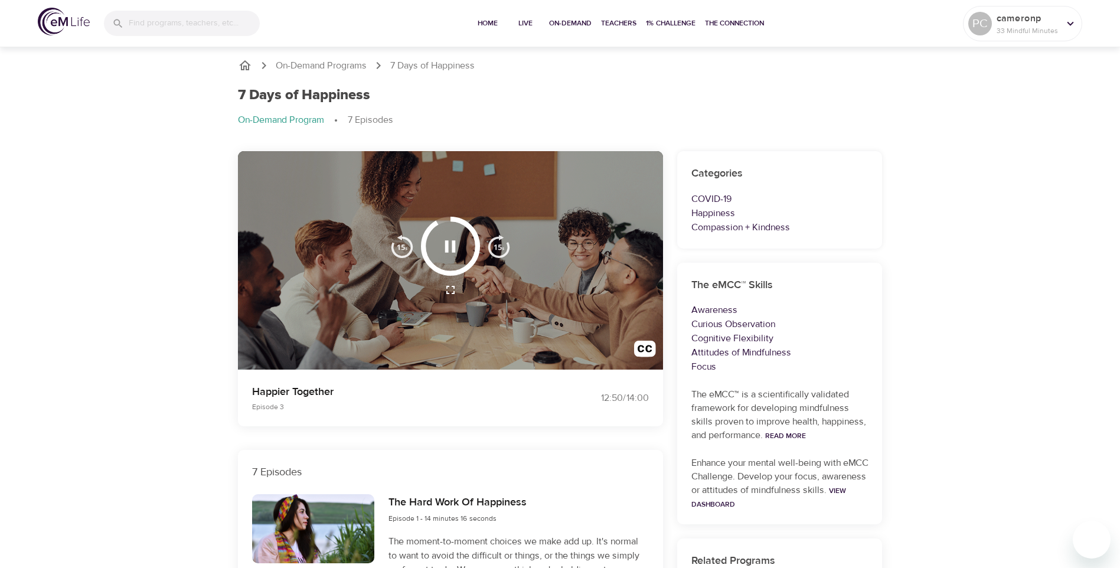
click at [501, 245] on img "button" at bounding box center [499, 246] width 24 height 24
click at [500, 302] on div at bounding box center [450, 290] width 135 height 28
drag, startPoint x: 500, startPoint y: 302, endPoint x: 494, endPoint y: 256, distance: 45.9
click at [494, 256] on img "button" at bounding box center [499, 246] width 24 height 24
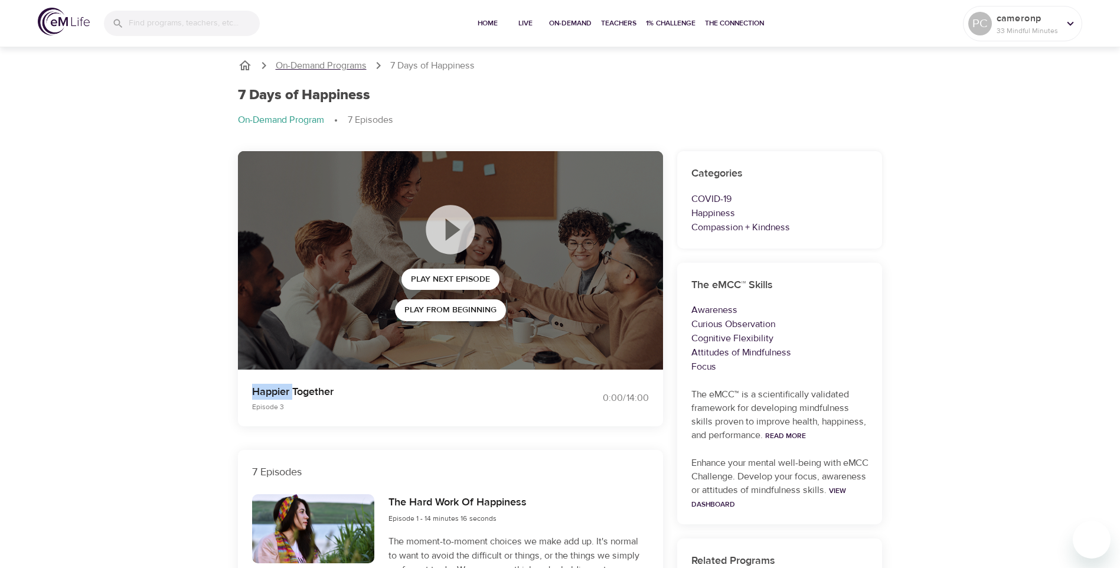
click at [303, 62] on p "On-Demand Programs" at bounding box center [321, 66] width 91 height 14
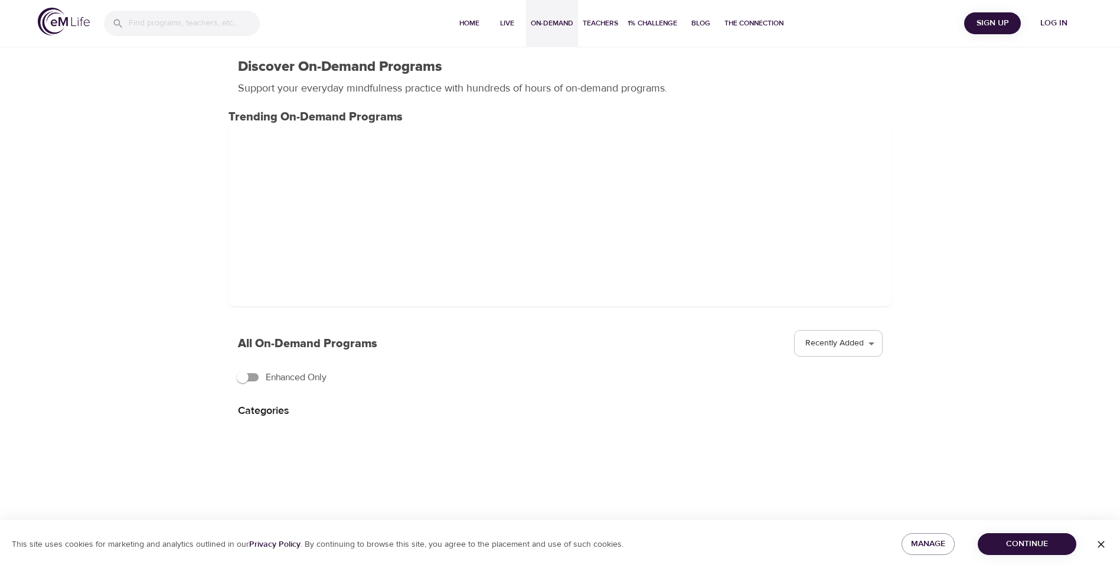
select select "recent"
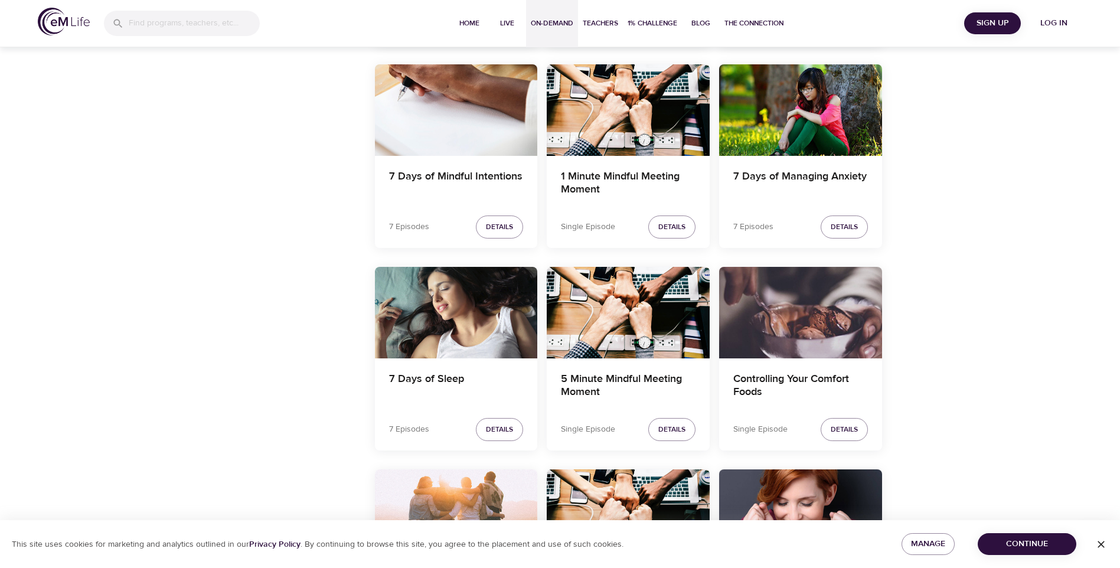
scroll to position [781, 0]
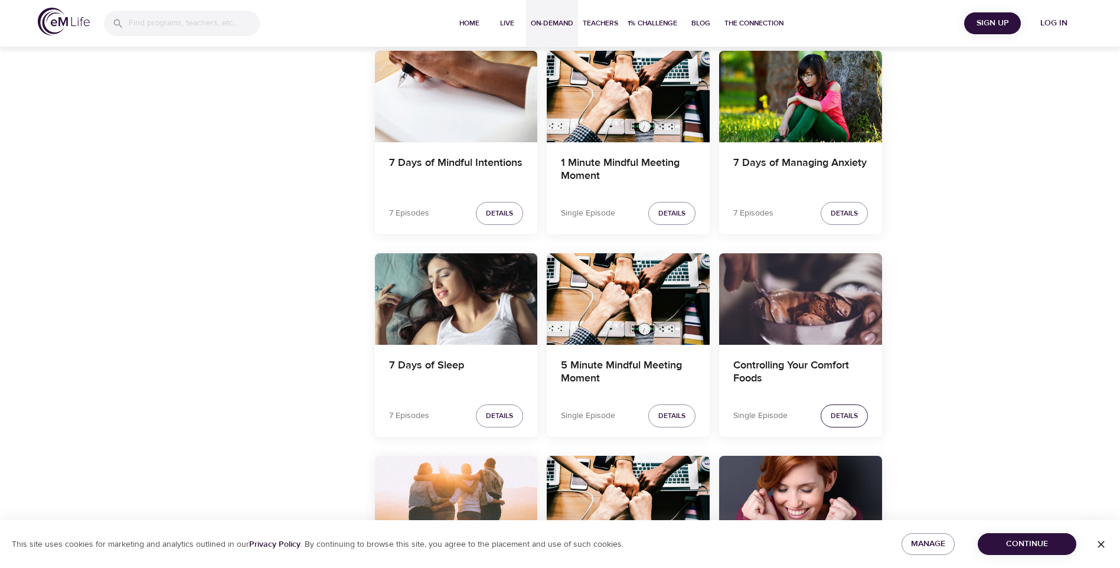
click at [840, 411] on span "Details" at bounding box center [843, 416] width 27 height 12
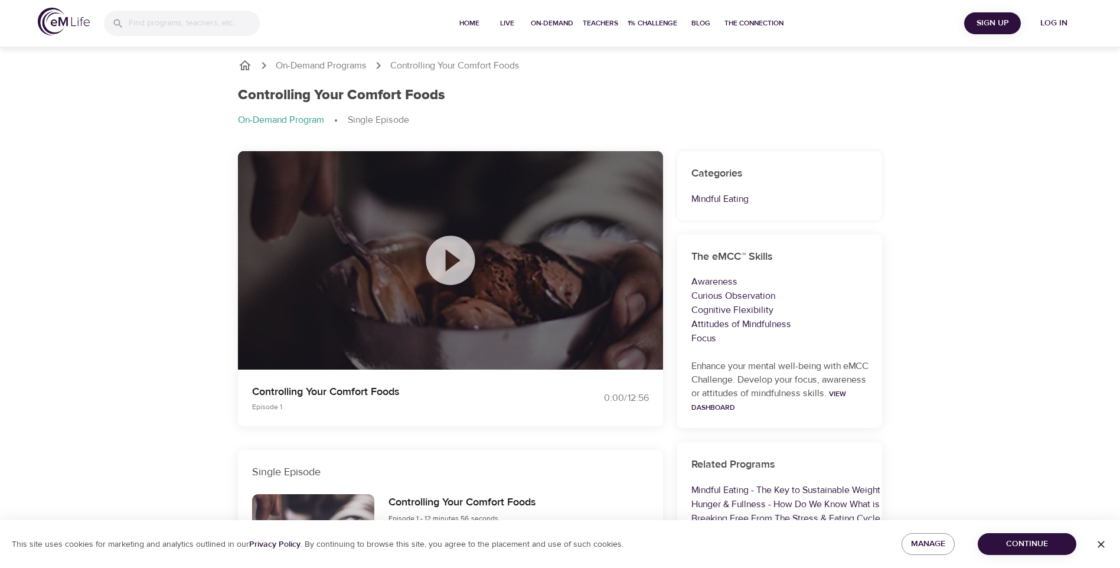
click at [449, 257] on icon at bounding box center [450, 260] width 59 height 59
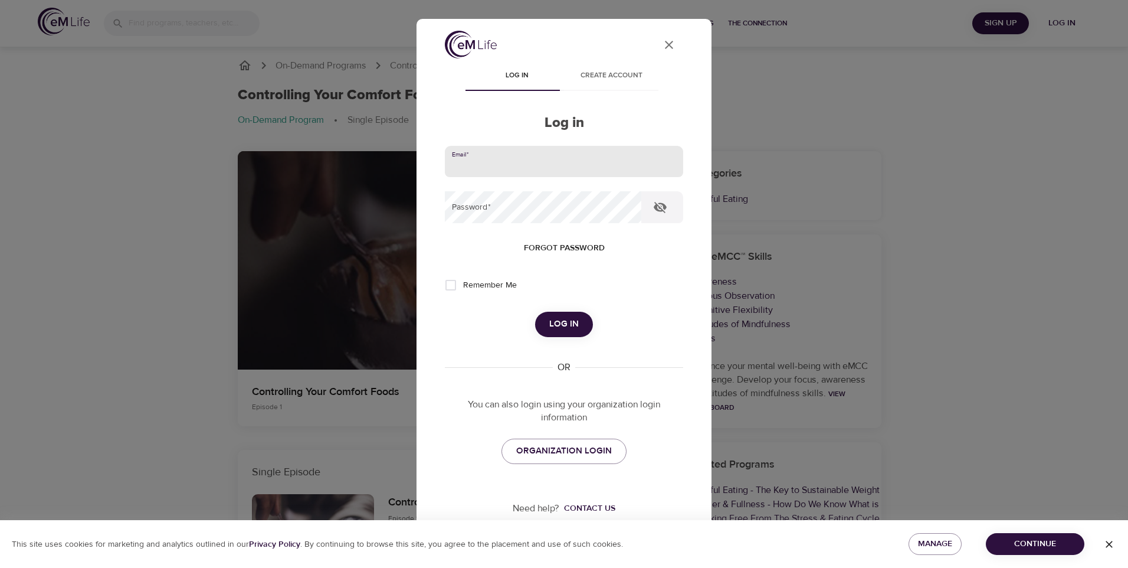
click at [477, 161] on input "email" at bounding box center [564, 162] width 238 height 32
type input "[EMAIL_ADDRESS][DOMAIN_NAME]"
click at [453, 283] on input "Remember Me" at bounding box center [450, 285] width 25 height 25
checkbox input "true"
click at [563, 322] on span "Log in" at bounding box center [564, 323] width 30 height 15
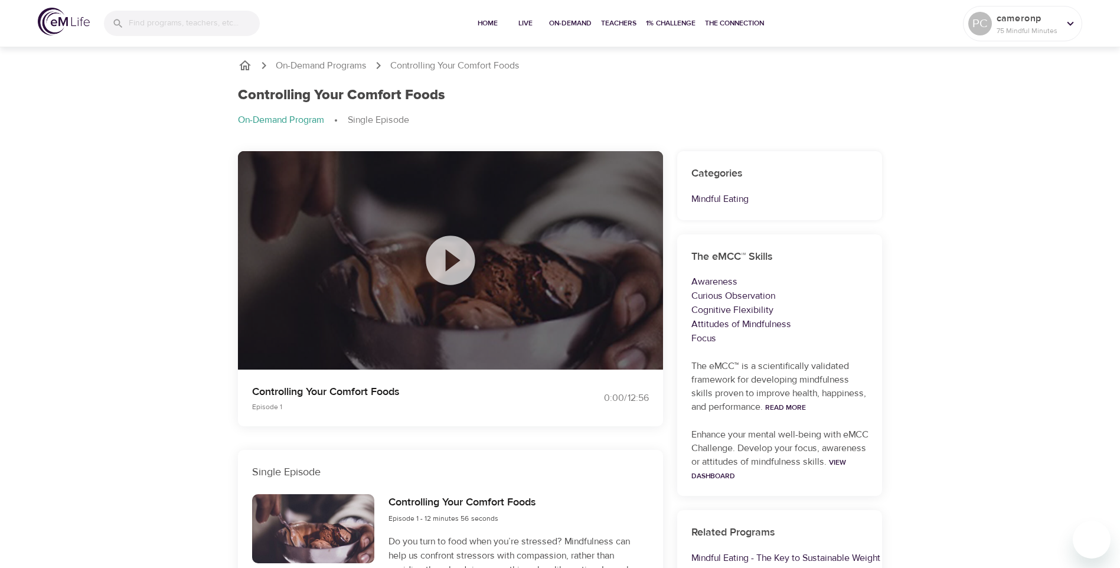
click at [450, 257] on icon at bounding box center [450, 260] width 59 height 59
click at [329, 61] on p "On-Demand Programs" at bounding box center [321, 66] width 91 height 14
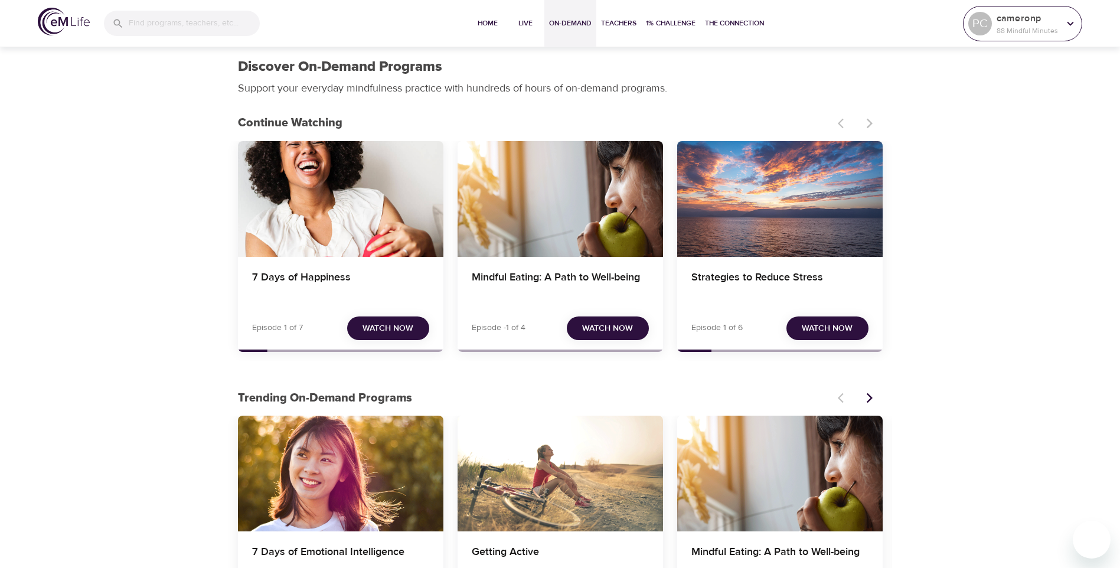
click at [1038, 22] on p "cameronp" at bounding box center [1027, 18] width 63 height 14
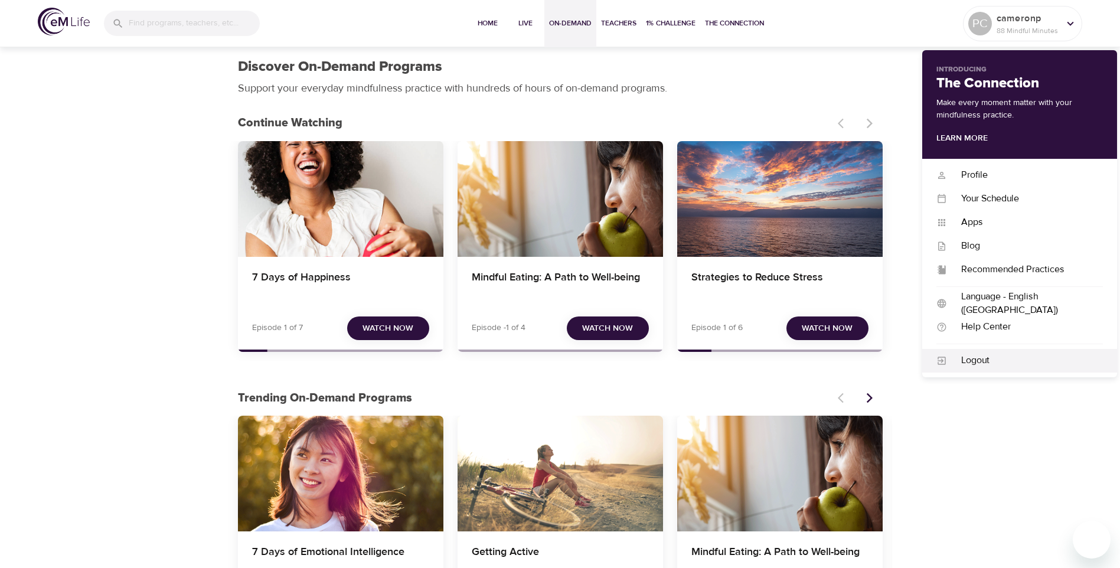
click at [970, 356] on div "Logout" at bounding box center [1025, 361] width 156 height 14
